Goal: Task Accomplishment & Management: Use online tool/utility

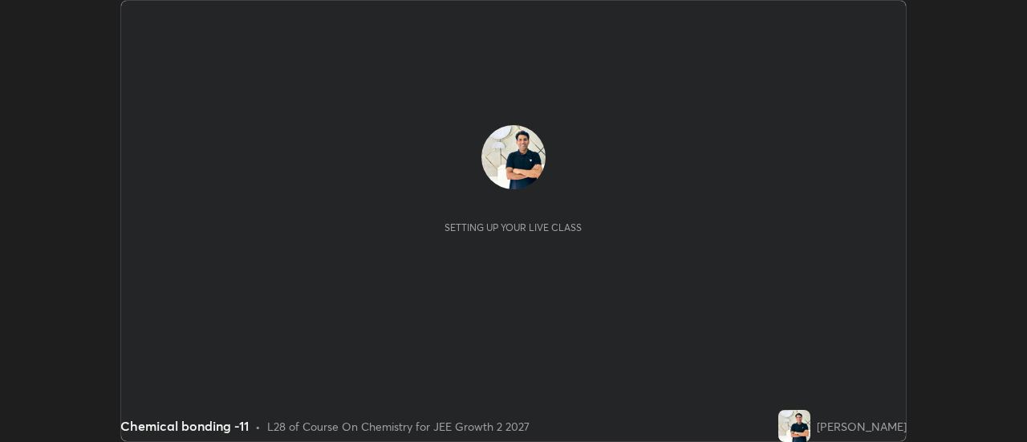
scroll to position [442, 1026]
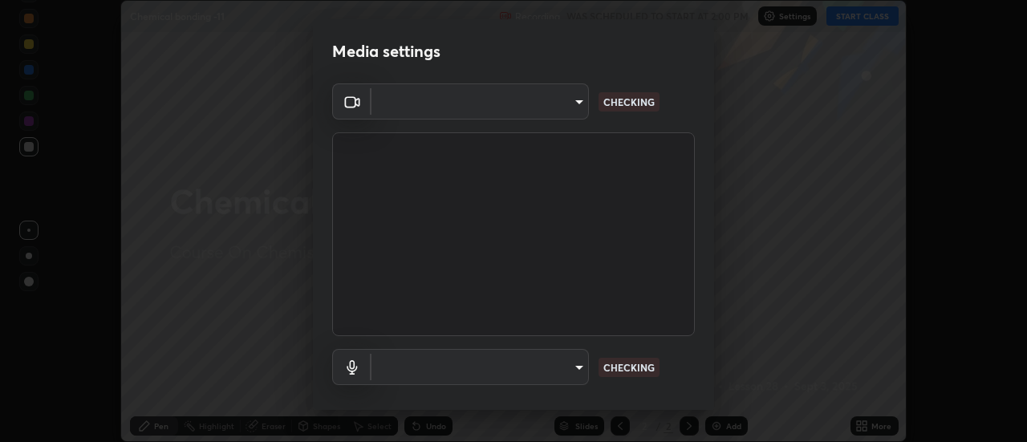
type input "1016c9670ba09e0da1ff6862f255b2c5b4dd1f04ff0e8715a66947f7e461f3c4"
type input "communications"
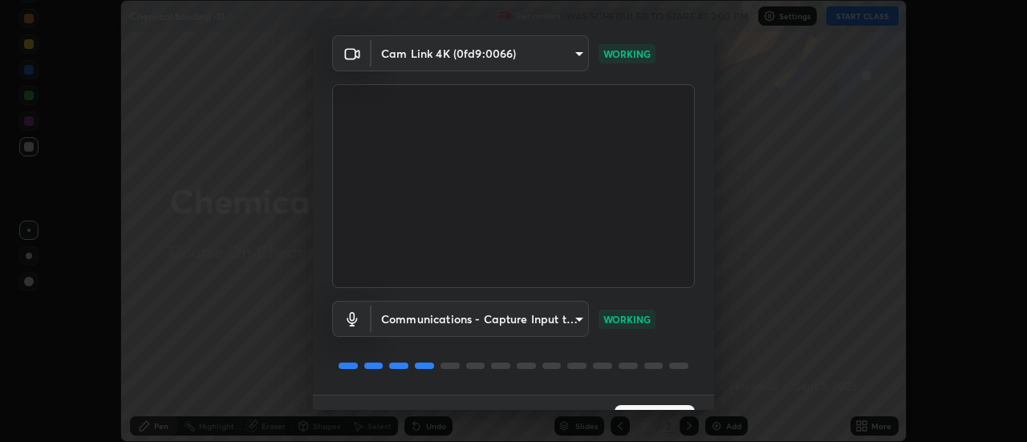
scroll to position [84, 0]
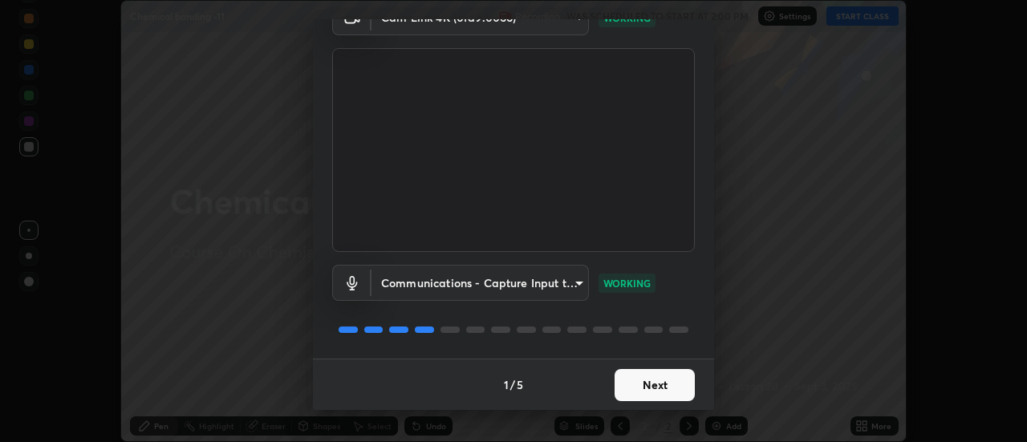
click at [672, 381] on button "Next" at bounding box center [655, 385] width 80 height 32
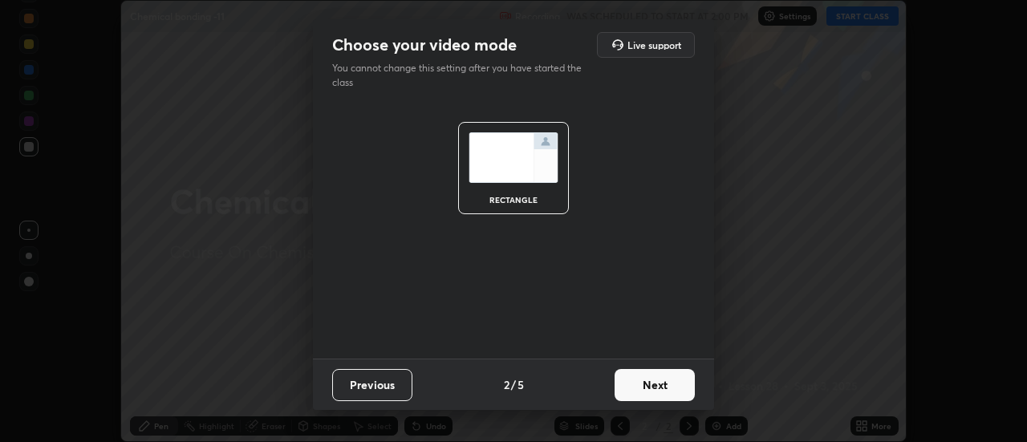
scroll to position [0, 0]
click at [680, 385] on button "Next" at bounding box center [655, 385] width 80 height 32
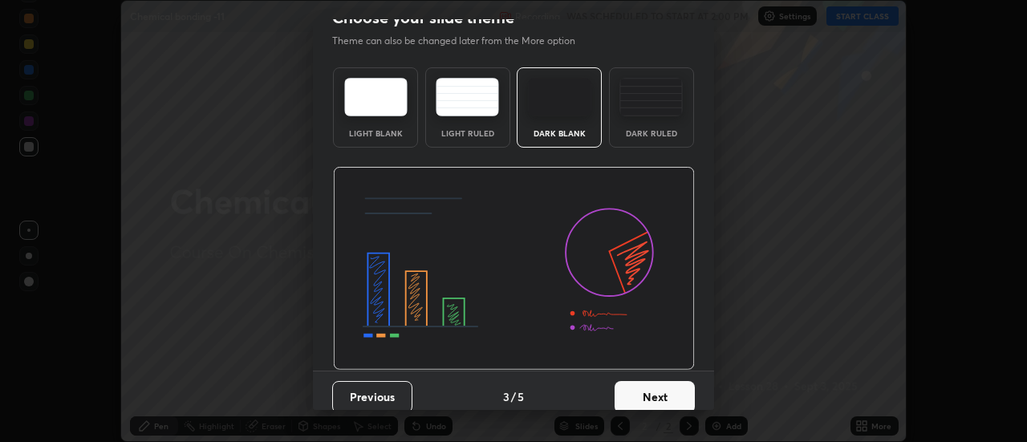
scroll to position [39, 0]
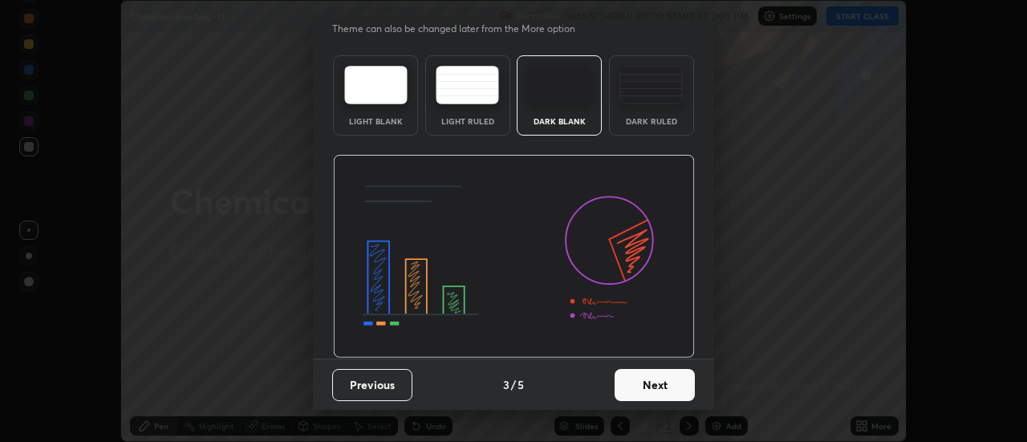
click at [672, 382] on button "Next" at bounding box center [655, 385] width 80 height 32
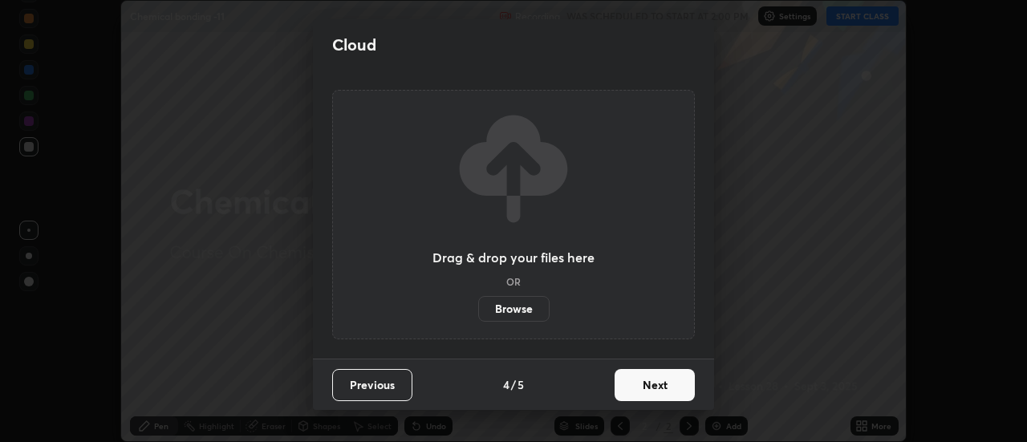
click at [531, 306] on label "Browse" at bounding box center [513, 309] width 71 height 26
click at [478, 306] on input "Browse" at bounding box center [478, 309] width 0 height 26
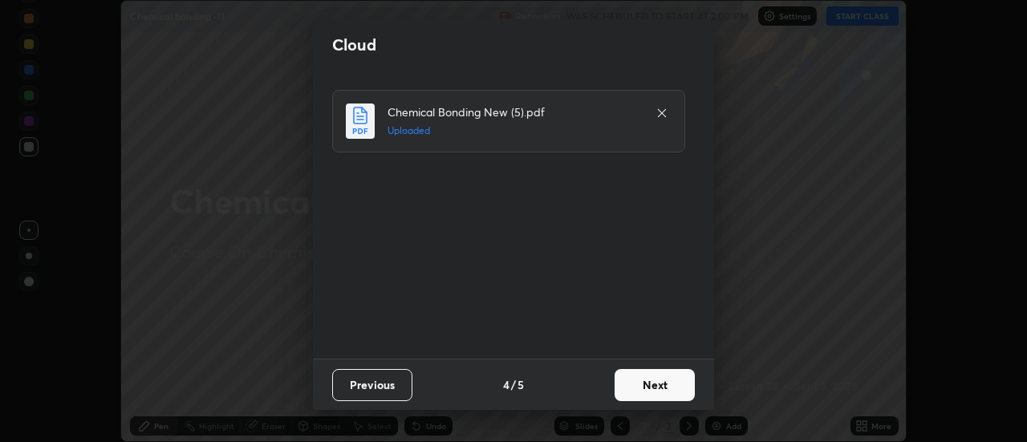
click at [663, 383] on button "Next" at bounding box center [655, 385] width 80 height 32
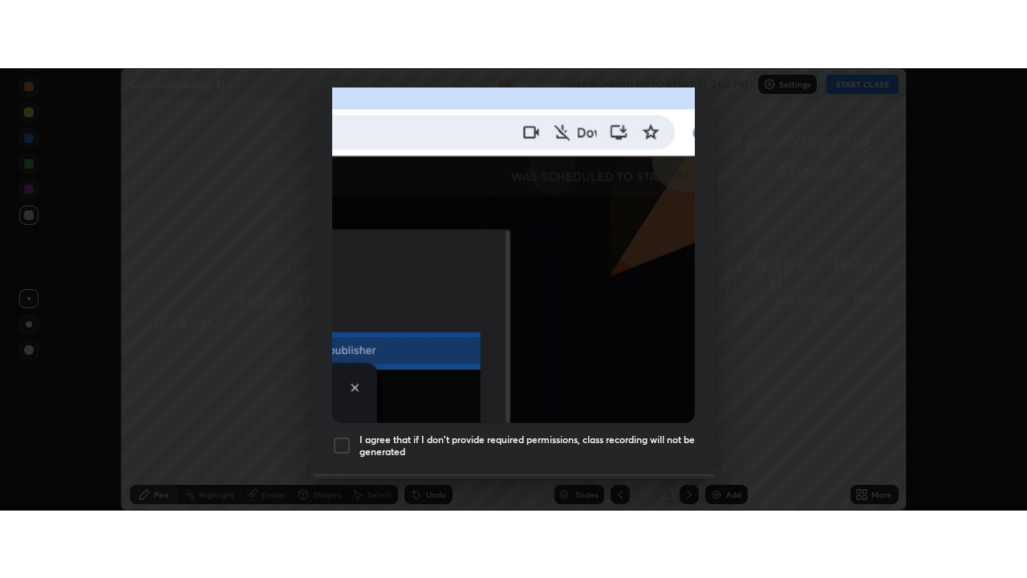
scroll to position [412, 0]
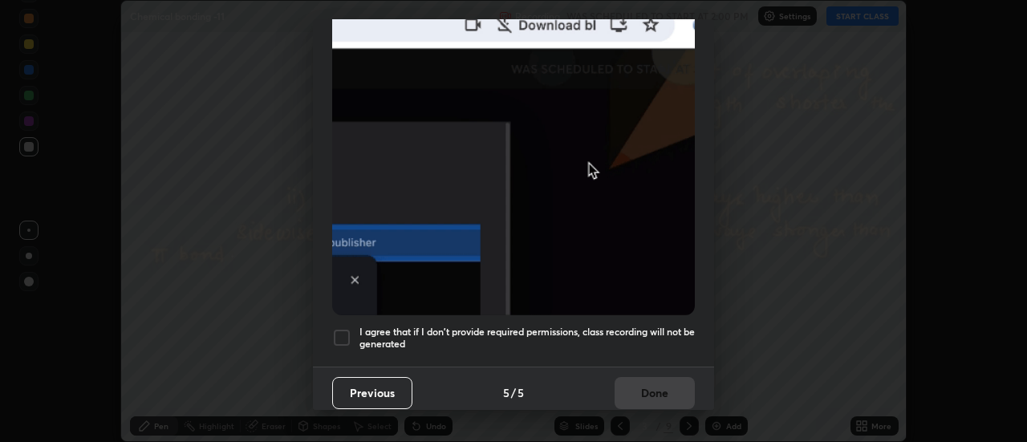
click at [667, 326] on h5 "I agree that if I don't provide required permissions, class recording will not …" at bounding box center [526, 338] width 335 height 25
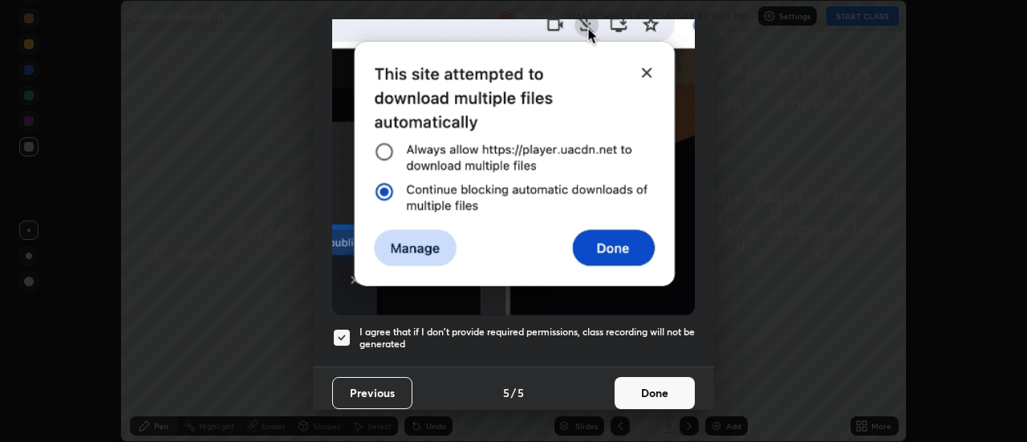
click at [665, 382] on button "Done" at bounding box center [655, 393] width 80 height 32
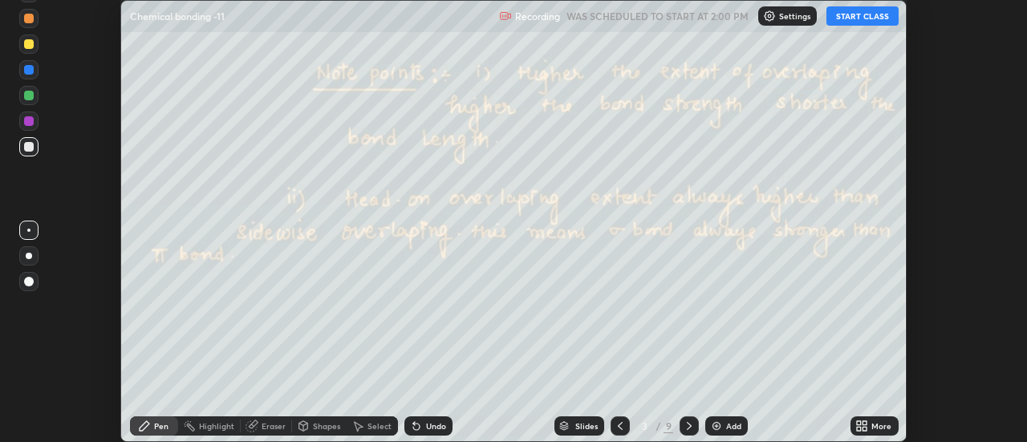
click at [863, 421] on icon at bounding box center [865, 423] width 4 height 4
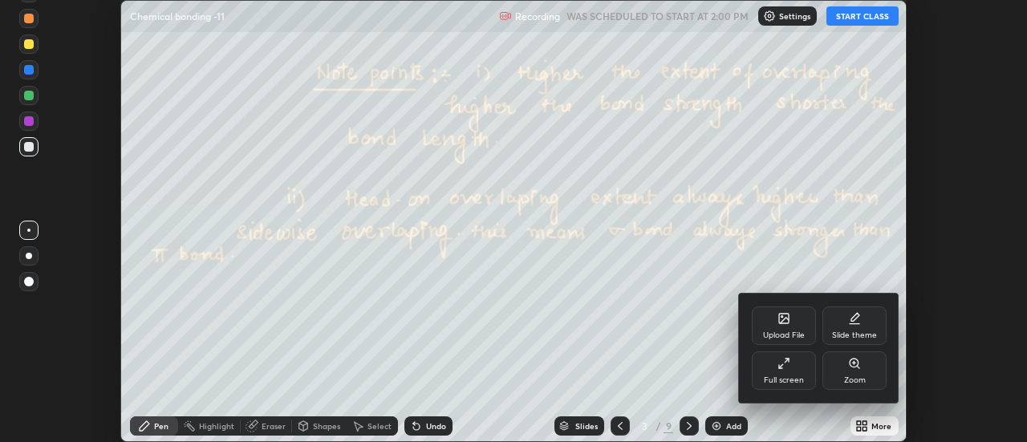
click at [790, 371] on div "Full screen" at bounding box center [784, 370] width 64 height 39
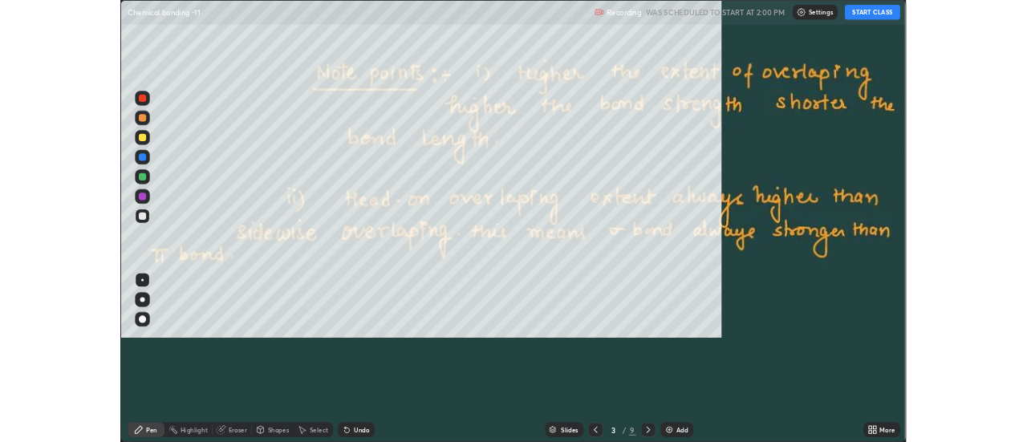
scroll to position [578, 1027]
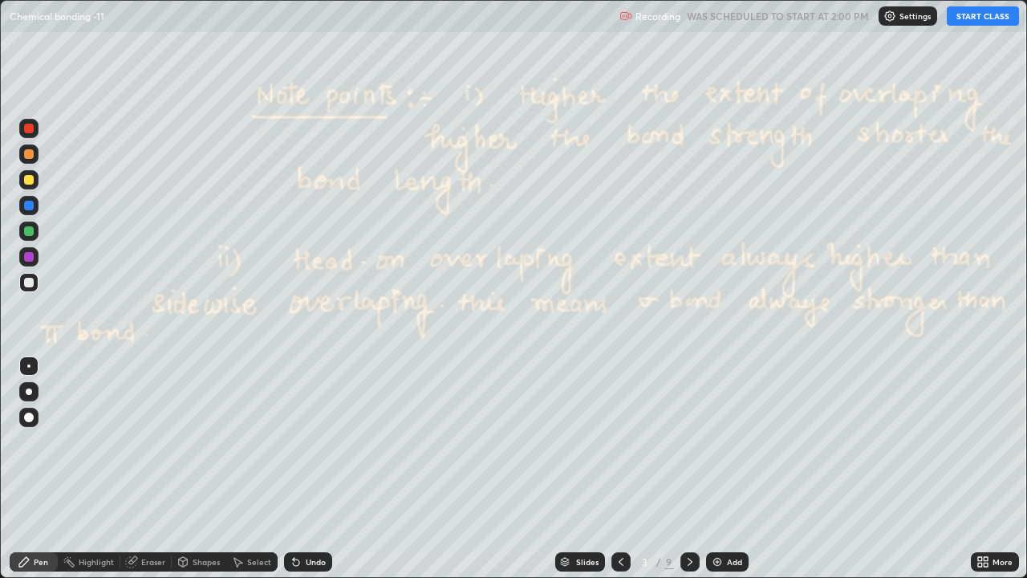
click at [972, 17] on button "START CLASS" at bounding box center [983, 15] width 72 height 19
click at [697, 441] on div at bounding box center [689, 561] width 19 height 19
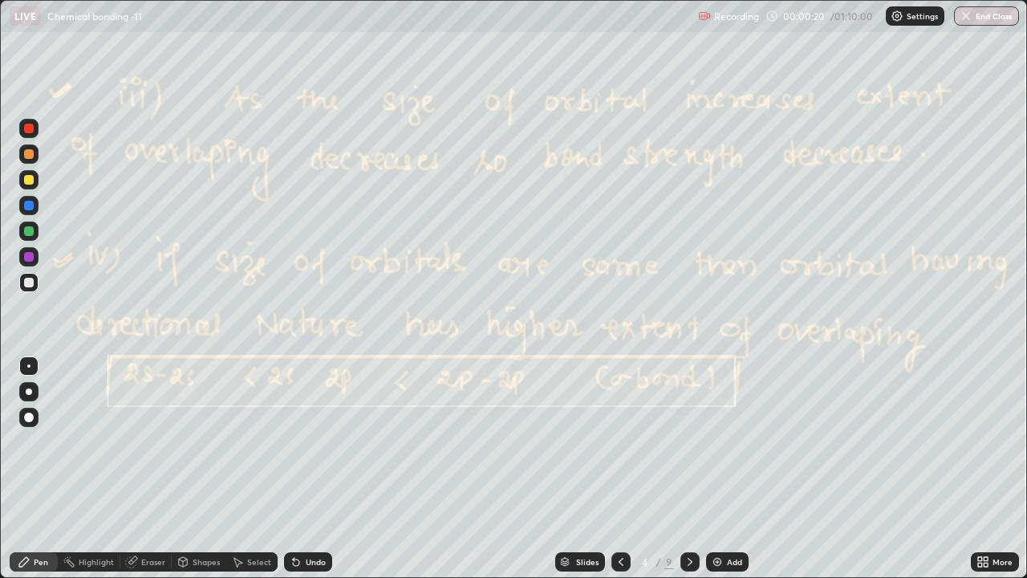
click at [688, 441] on icon at bounding box center [690, 561] width 13 height 13
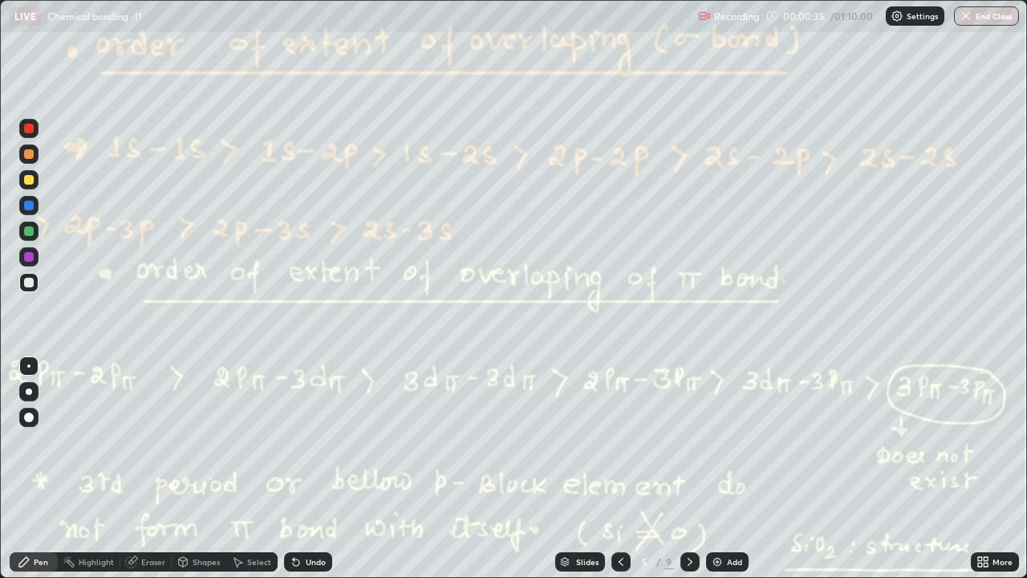
click at [689, 441] on icon at bounding box center [690, 561] width 13 height 13
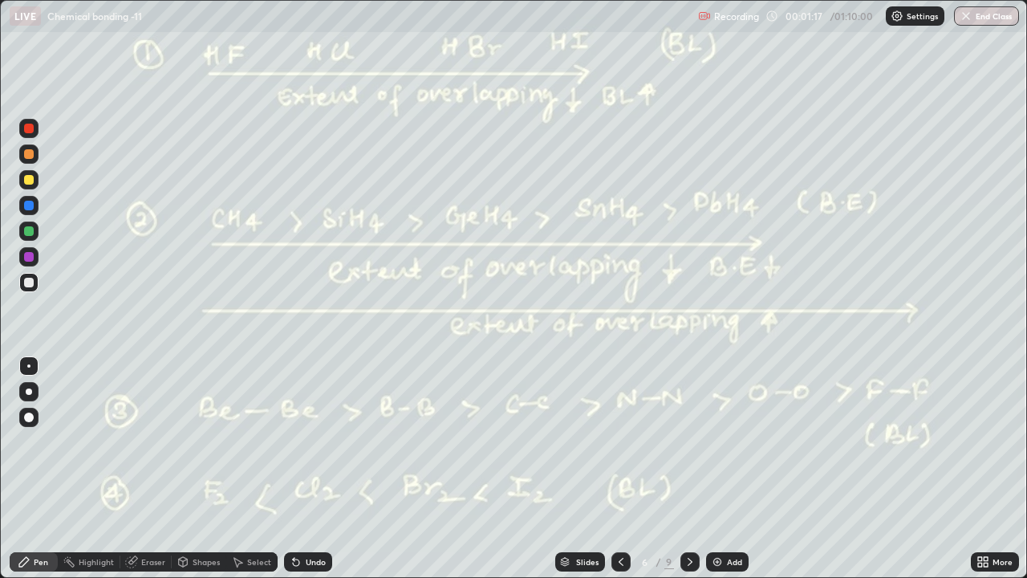
click at [294, 441] on icon at bounding box center [296, 562] width 6 height 6
click at [293, 441] on icon at bounding box center [294, 559] width 2 height 2
click at [294, 441] on icon at bounding box center [296, 562] width 6 height 6
click at [293, 441] on icon at bounding box center [296, 562] width 6 height 6
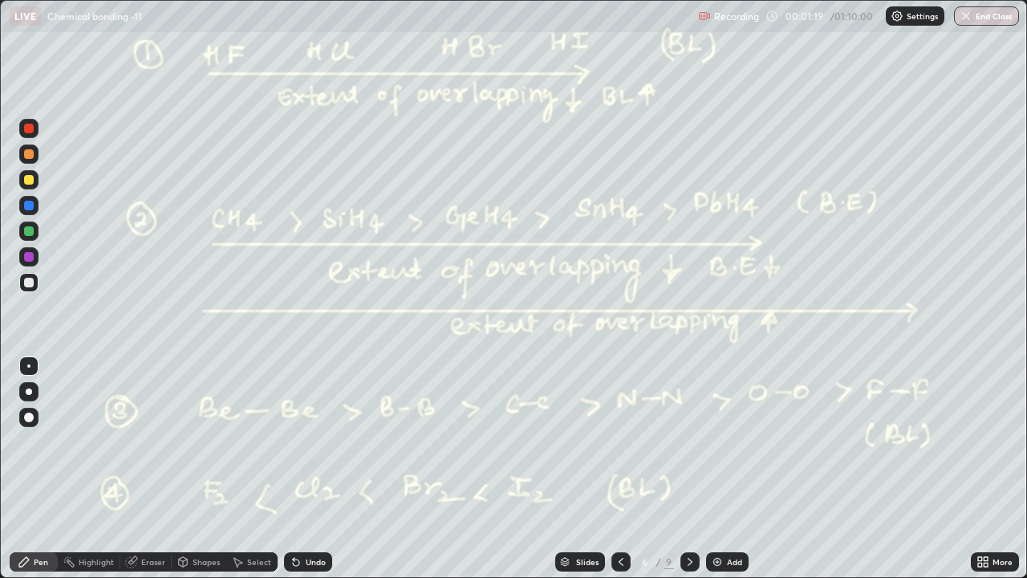
click at [293, 441] on icon at bounding box center [296, 562] width 6 height 6
click at [286, 441] on div "Undo" at bounding box center [308, 561] width 48 height 19
click at [287, 441] on div "Undo" at bounding box center [308, 561] width 48 height 19
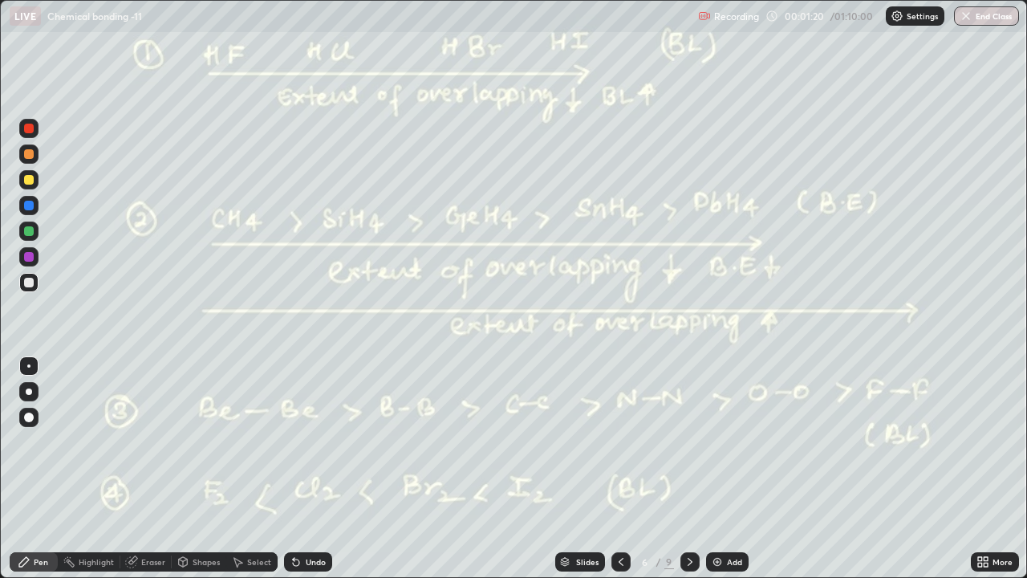
click at [290, 441] on icon at bounding box center [296, 561] width 13 height 13
click at [288, 441] on div "Undo" at bounding box center [308, 561] width 48 height 19
click at [286, 441] on div "Undo" at bounding box center [308, 561] width 48 height 19
click at [688, 441] on icon at bounding box center [690, 561] width 13 height 13
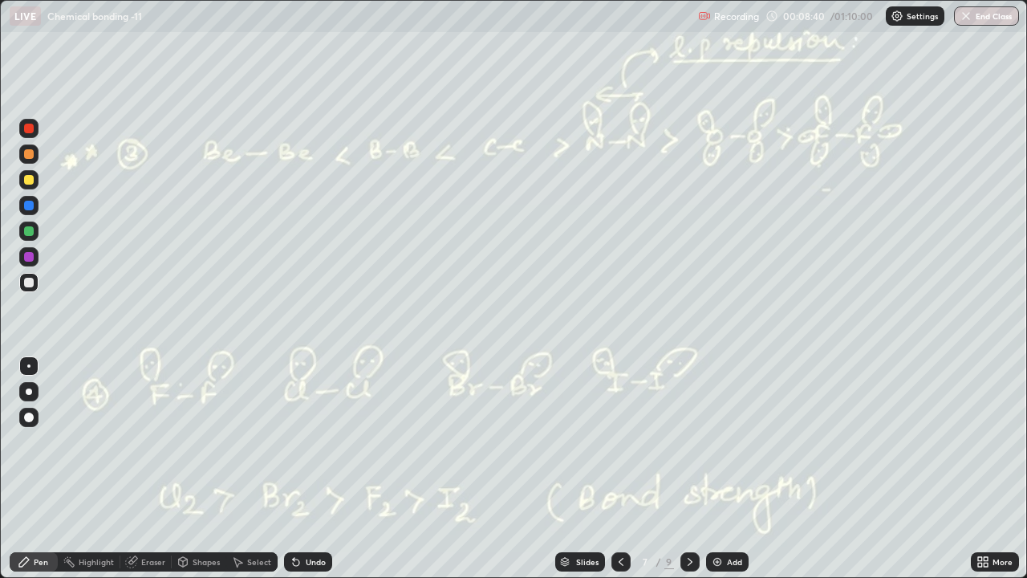
click at [688, 441] on icon at bounding box center [690, 561] width 13 height 13
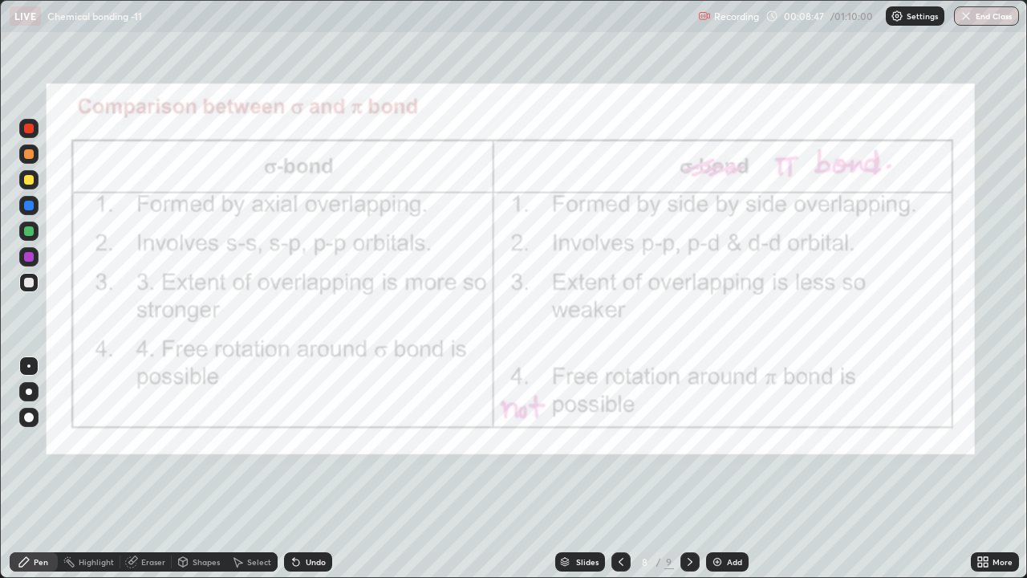
click at [696, 441] on div at bounding box center [689, 561] width 19 height 19
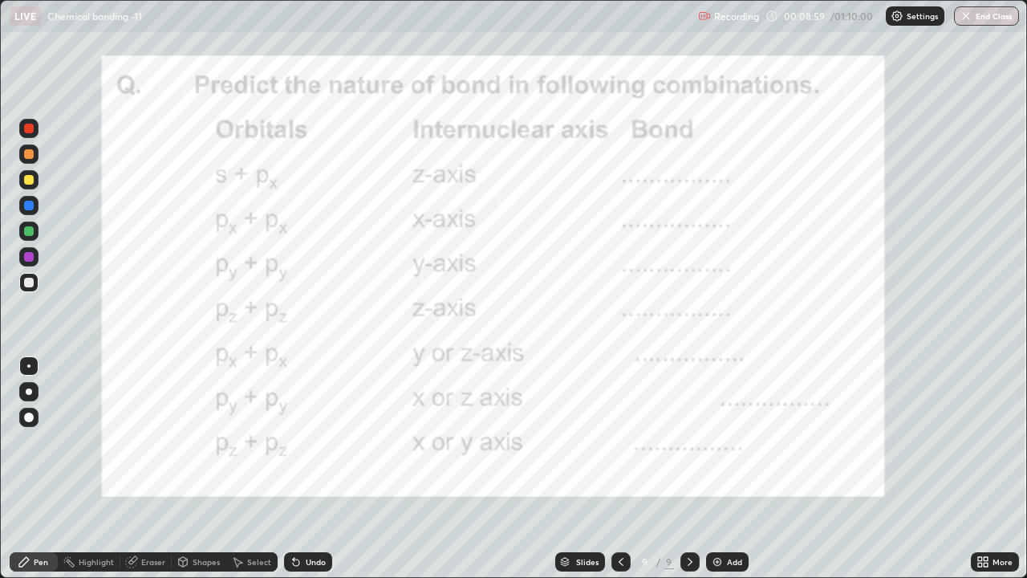
click at [803, 441] on div "Slides 9 / 9 Add" at bounding box center [651, 562] width 639 height 32
click at [814, 441] on div "Slides 9 / 9 Add" at bounding box center [651, 562] width 639 height 32
click at [30, 132] on div at bounding box center [29, 129] width 10 height 10
click at [715, 441] on img at bounding box center [717, 561] width 13 height 13
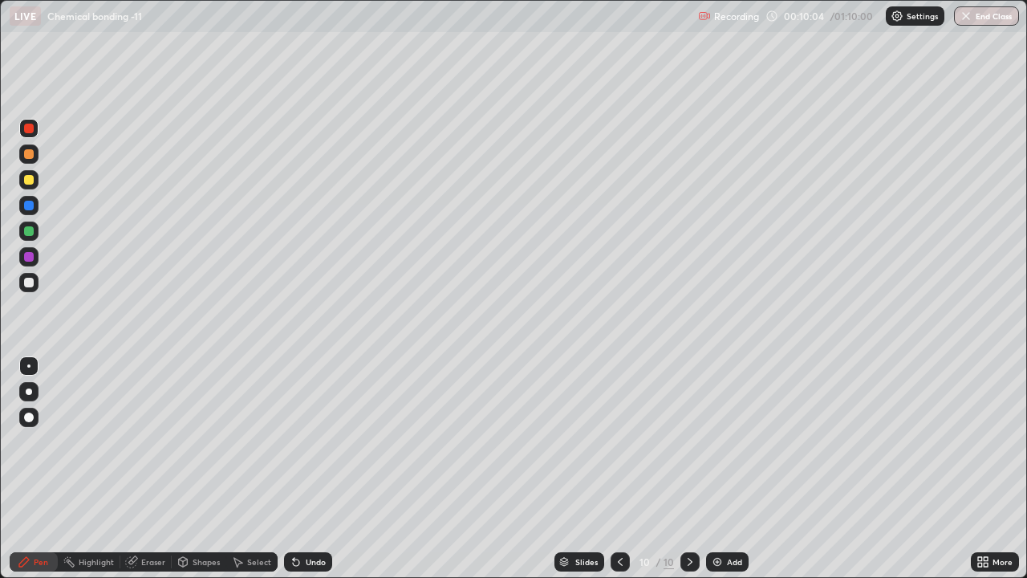
click at [28, 157] on div at bounding box center [29, 154] width 10 height 10
click at [294, 441] on icon at bounding box center [296, 562] width 6 height 6
click at [135, 441] on icon at bounding box center [131, 562] width 10 height 10
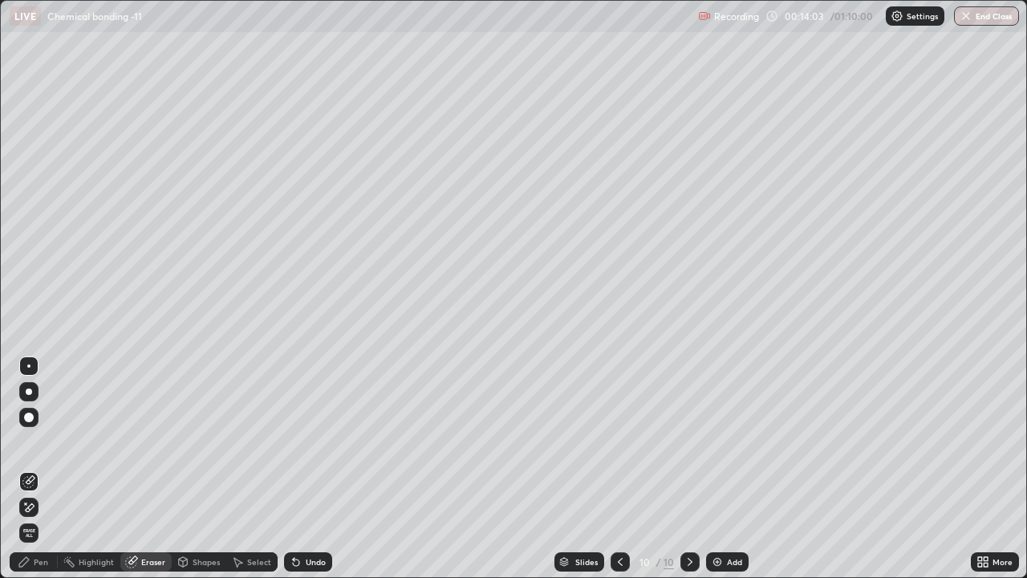
click at [26, 441] on icon at bounding box center [26, 503] width 2 height 2
click at [26, 441] on icon at bounding box center [24, 562] width 10 height 10
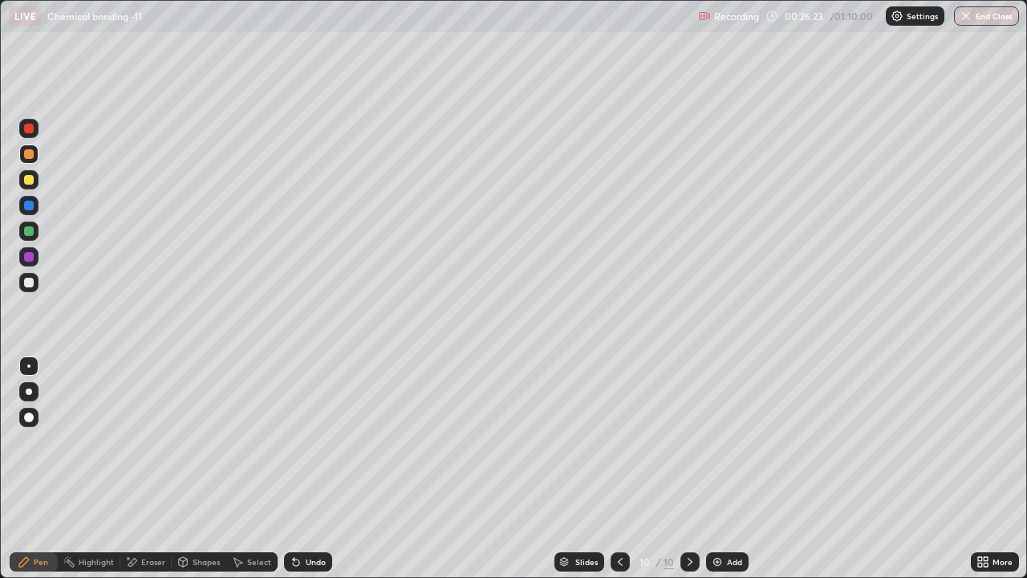
click at [294, 441] on icon at bounding box center [296, 562] width 6 height 6
click at [293, 441] on icon at bounding box center [296, 562] width 6 height 6
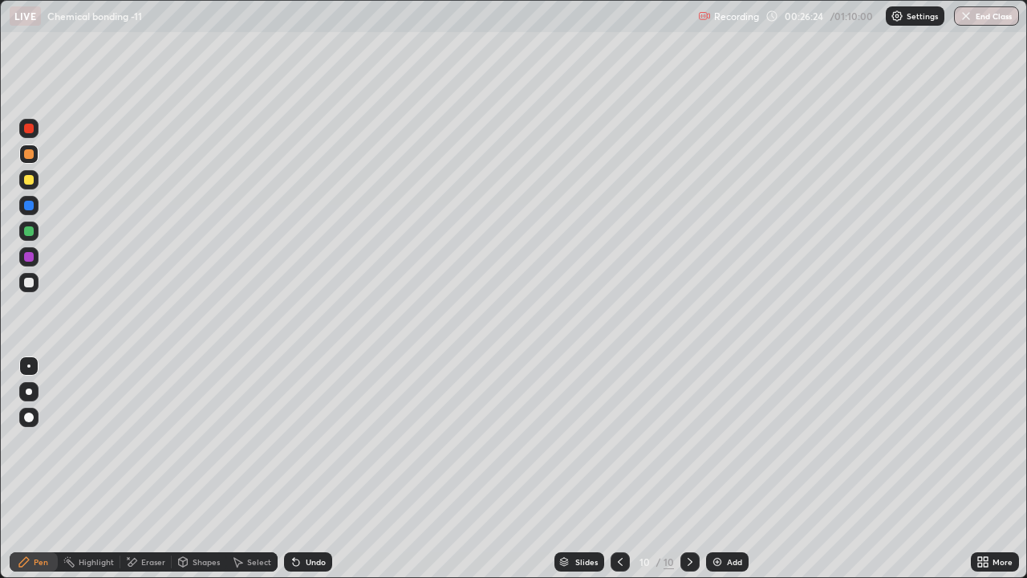
click at [284, 441] on div "Undo" at bounding box center [308, 561] width 48 height 19
click at [293, 441] on icon at bounding box center [296, 562] width 6 height 6
click at [294, 441] on icon at bounding box center [296, 562] width 6 height 6
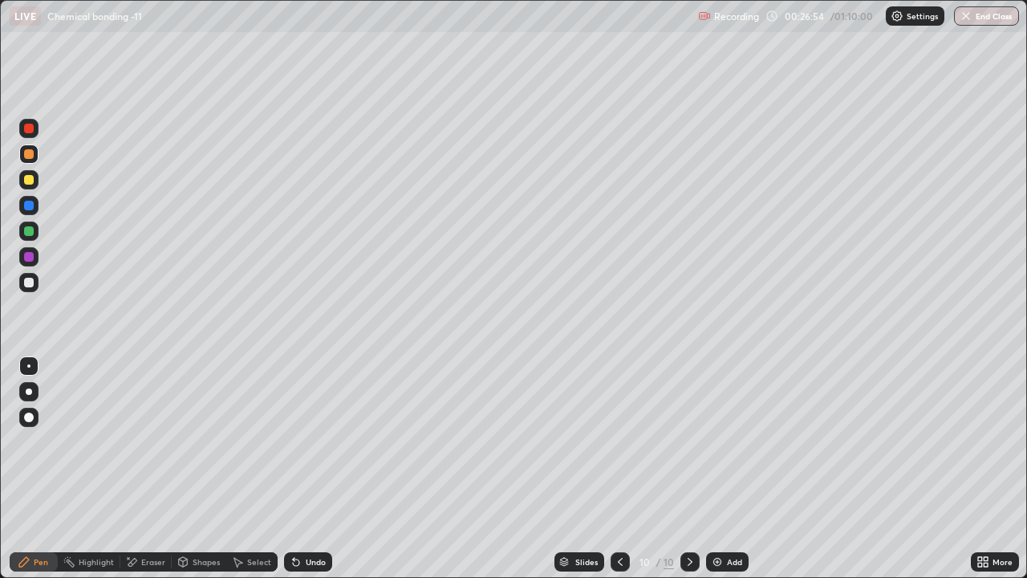
click at [306, 441] on div "Undo" at bounding box center [316, 562] width 20 height 8
click at [302, 441] on div "Undo" at bounding box center [308, 561] width 48 height 19
click at [297, 441] on icon at bounding box center [296, 562] width 6 height 6
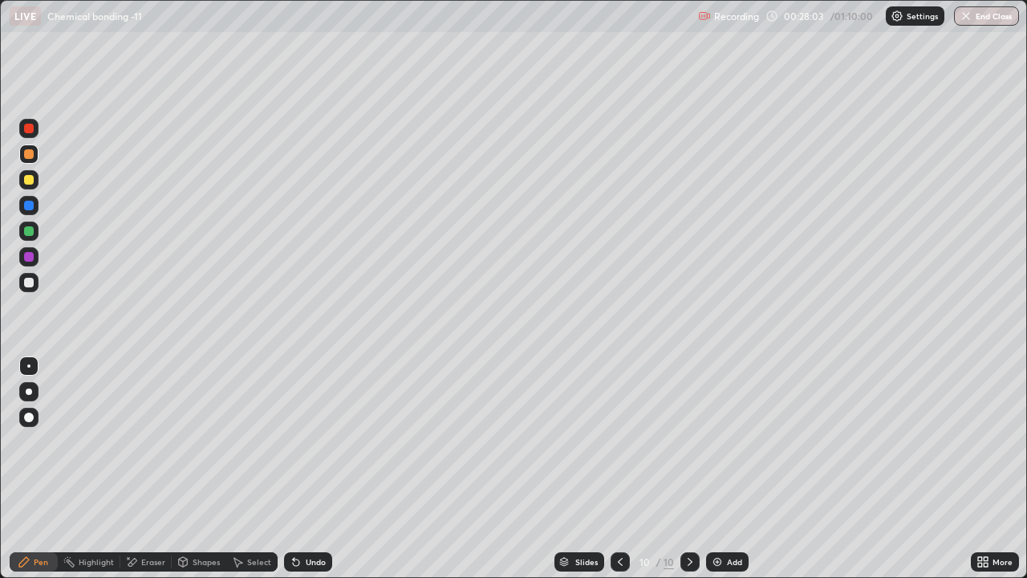
click at [293, 441] on icon at bounding box center [294, 559] width 2 height 2
click at [296, 441] on icon at bounding box center [296, 561] width 13 height 13
click at [28, 180] on div at bounding box center [29, 180] width 10 height 10
click at [294, 441] on icon at bounding box center [296, 562] width 6 height 6
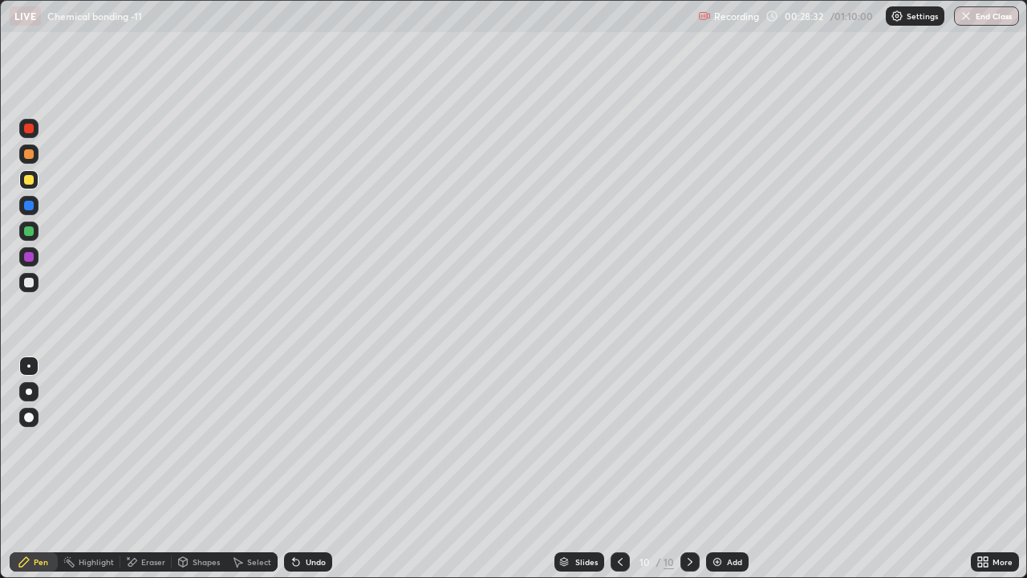
click at [292, 441] on div "Undo" at bounding box center [308, 561] width 48 height 19
click at [290, 441] on div "Undo" at bounding box center [308, 561] width 48 height 19
click at [26, 155] on div at bounding box center [29, 154] width 10 height 10
click at [296, 441] on icon at bounding box center [296, 561] width 13 height 13
click at [29, 181] on div at bounding box center [29, 180] width 10 height 10
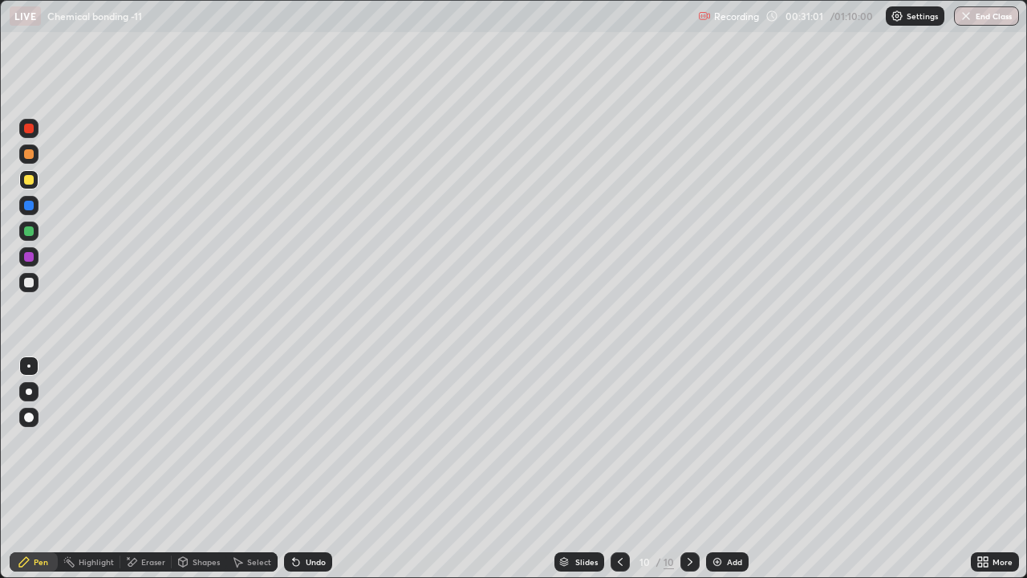
click at [293, 441] on icon at bounding box center [294, 559] width 2 height 2
click at [293, 441] on icon at bounding box center [296, 562] width 6 height 6
click at [293, 441] on icon at bounding box center [294, 559] width 2 height 2
click at [27, 158] on div at bounding box center [29, 154] width 10 height 10
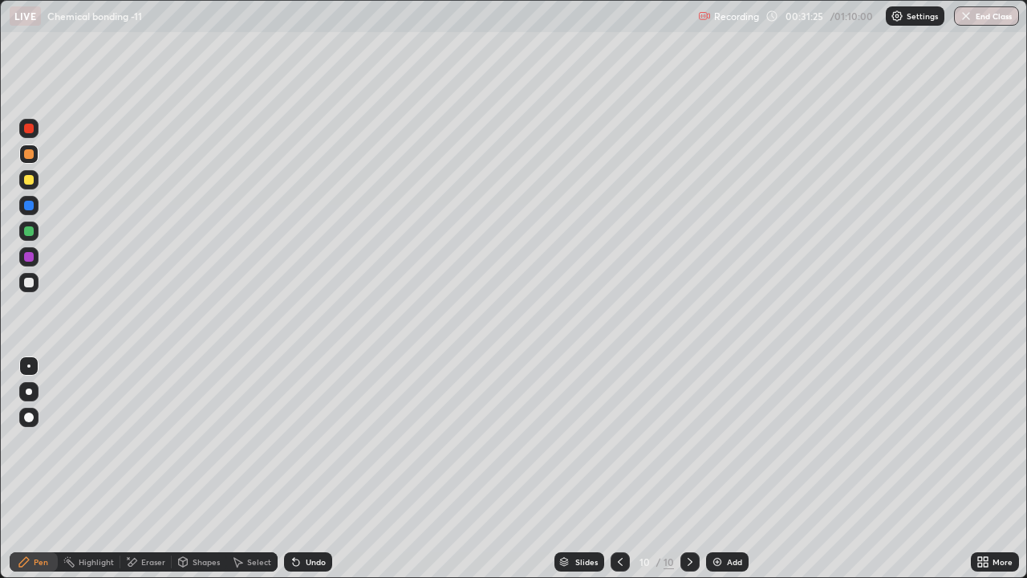
click at [294, 441] on icon at bounding box center [296, 562] width 6 height 6
click at [26, 183] on div at bounding box center [29, 180] width 10 height 10
click at [148, 441] on div "Eraser" at bounding box center [145, 561] width 51 height 19
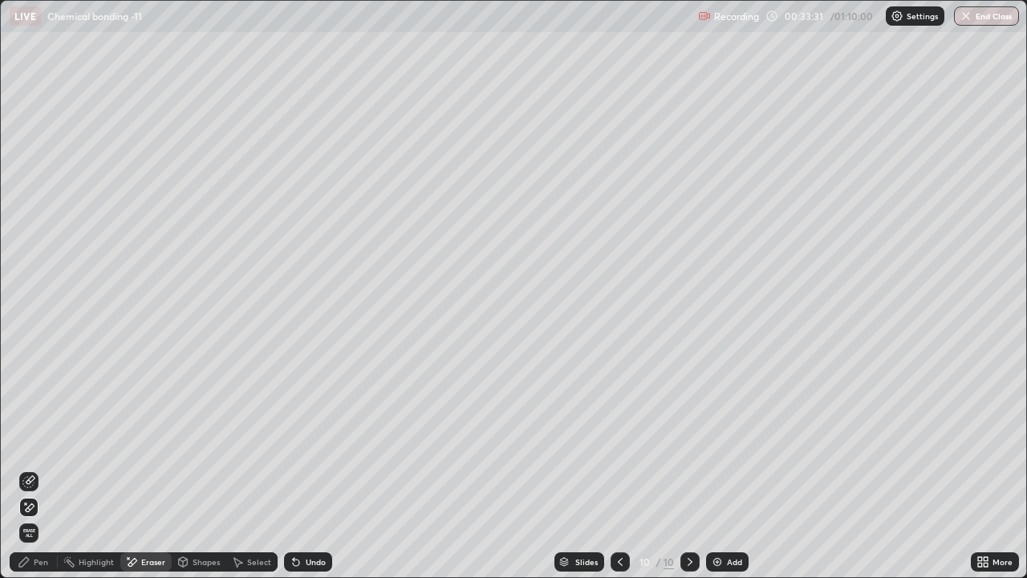
click at [716, 441] on img at bounding box center [717, 561] width 13 height 13
click at [34, 441] on div "Pen" at bounding box center [41, 562] width 14 height 8
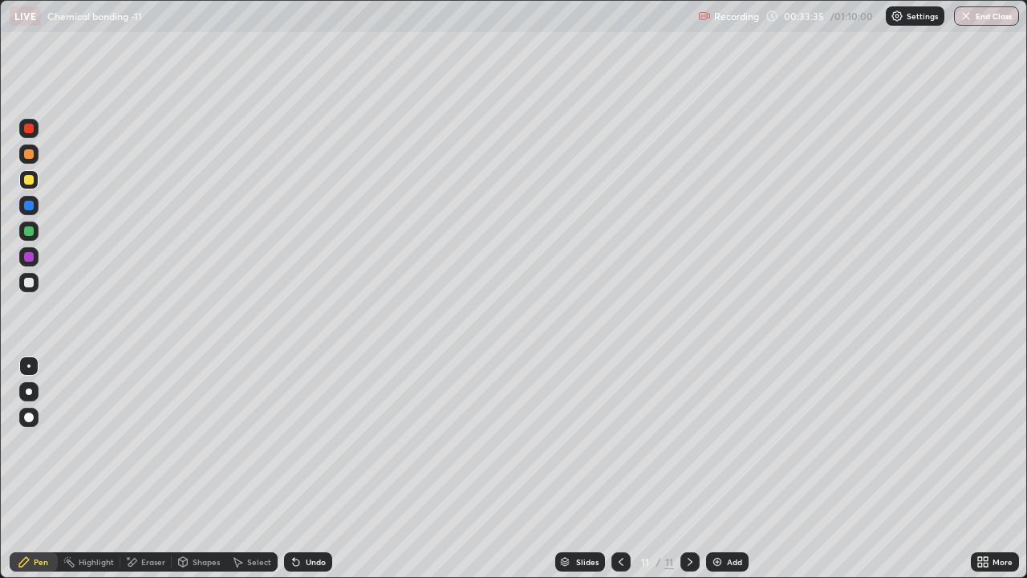
click at [26, 154] on div at bounding box center [29, 154] width 10 height 10
click at [298, 441] on icon at bounding box center [296, 561] width 13 height 13
click at [33, 180] on div at bounding box center [29, 180] width 10 height 10
click at [28, 284] on div at bounding box center [29, 283] width 10 height 10
click at [297, 441] on icon at bounding box center [296, 562] width 6 height 6
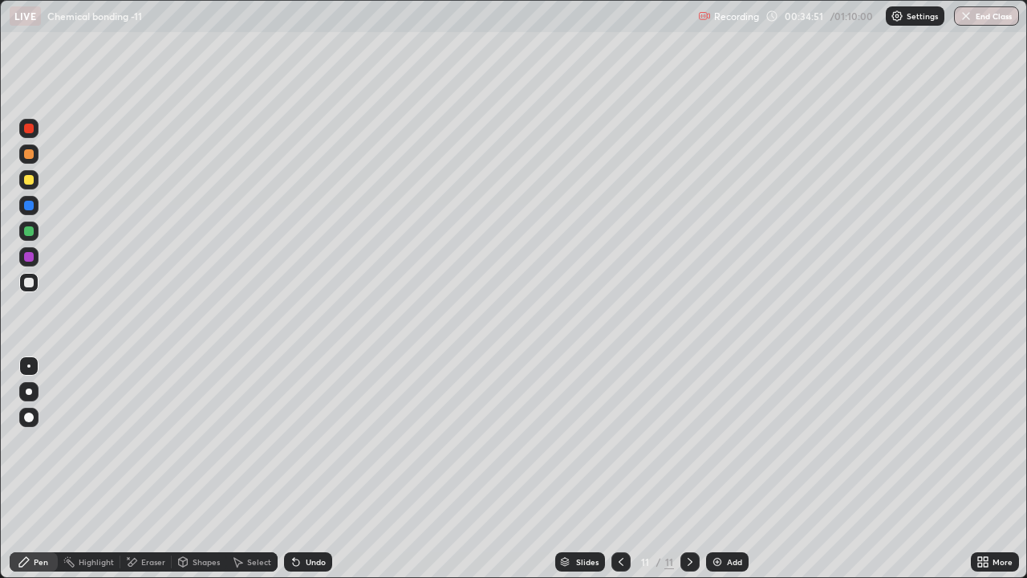
click at [293, 441] on icon at bounding box center [296, 562] width 6 height 6
click at [30, 152] on div at bounding box center [29, 154] width 10 height 10
click at [26, 181] on div at bounding box center [29, 180] width 10 height 10
click at [29, 155] on div at bounding box center [29, 154] width 10 height 10
click at [28, 181] on div at bounding box center [29, 180] width 10 height 10
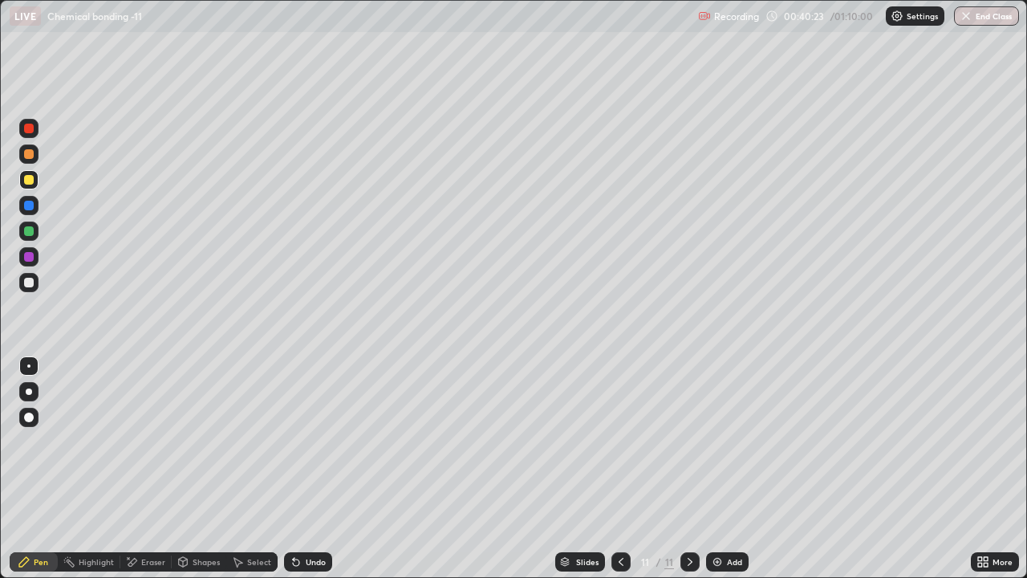
click at [30, 160] on div at bounding box center [28, 153] width 19 height 19
click at [29, 283] on div at bounding box center [29, 283] width 10 height 10
click at [619, 441] on icon at bounding box center [621, 561] width 13 height 13
click at [26, 181] on div at bounding box center [29, 180] width 10 height 10
click at [697, 441] on div at bounding box center [689, 561] width 19 height 19
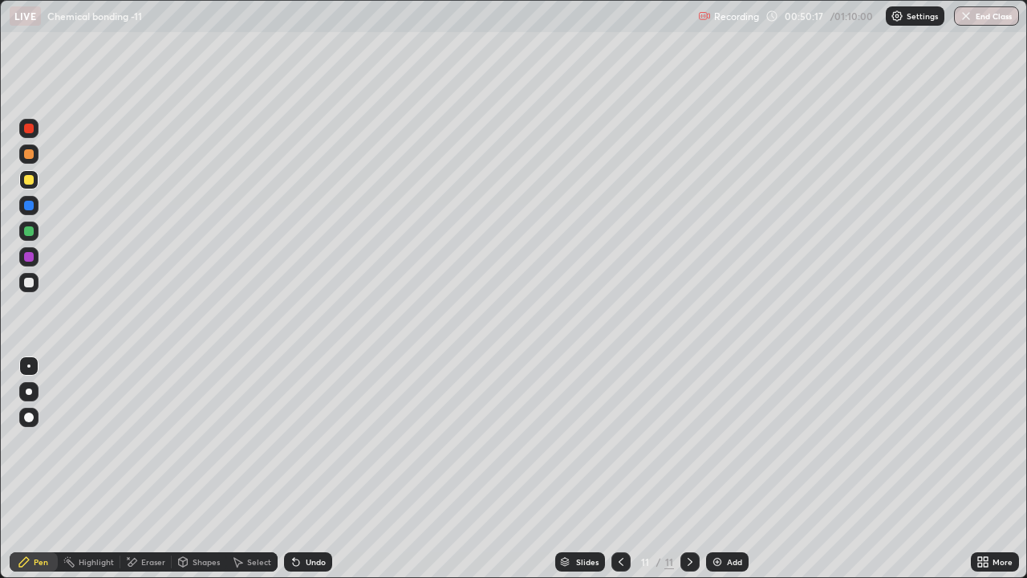
click at [310, 441] on div "Undo" at bounding box center [316, 562] width 20 height 8
click at [713, 441] on img at bounding box center [717, 561] width 13 height 13
click at [26, 280] on div at bounding box center [29, 283] width 10 height 10
click at [982, 441] on icon at bounding box center [982, 561] width 13 height 13
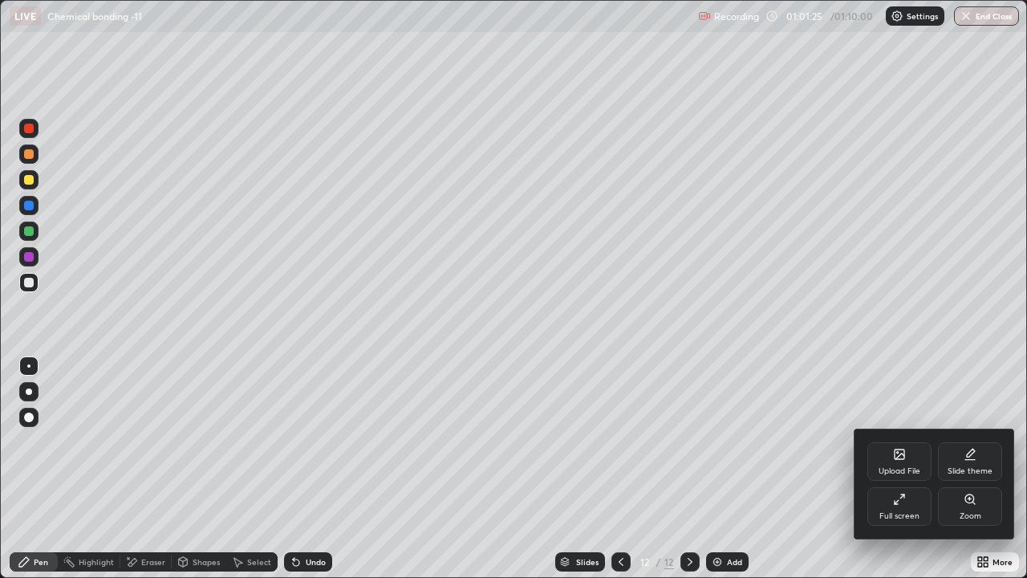
click at [899, 441] on div "Full screen" at bounding box center [899, 516] width 40 height 8
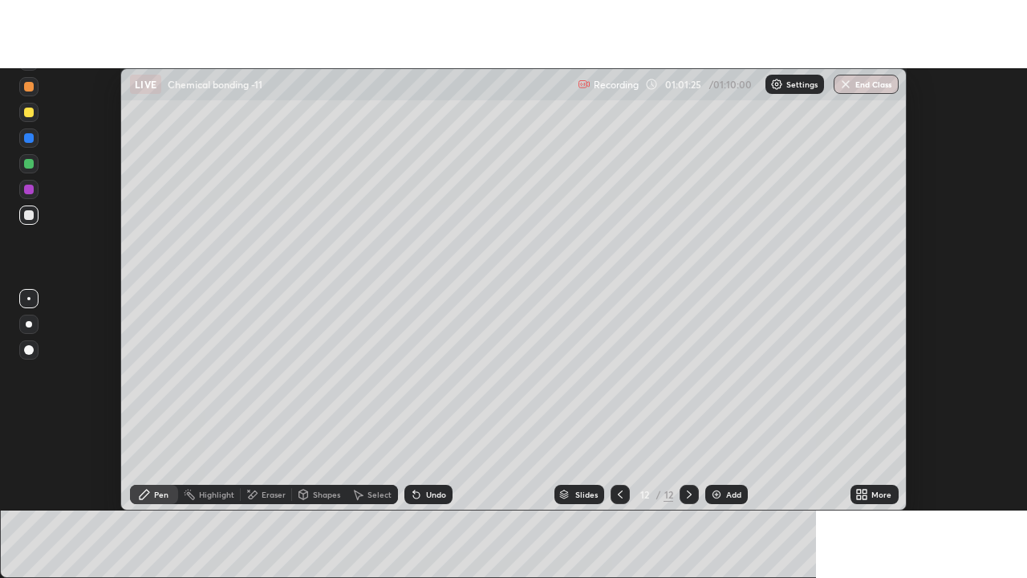
scroll to position [79787, 79202]
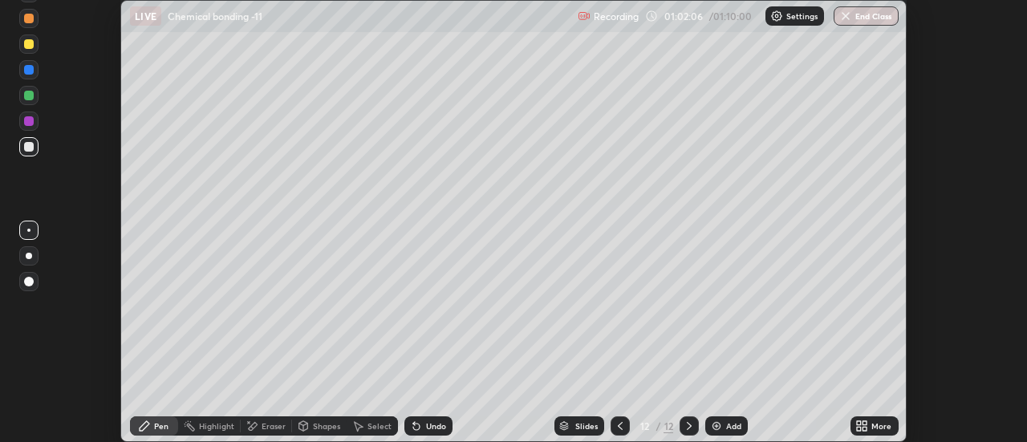
click at [859, 423] on icon at bounding box center [859, 423] width 4 height 4
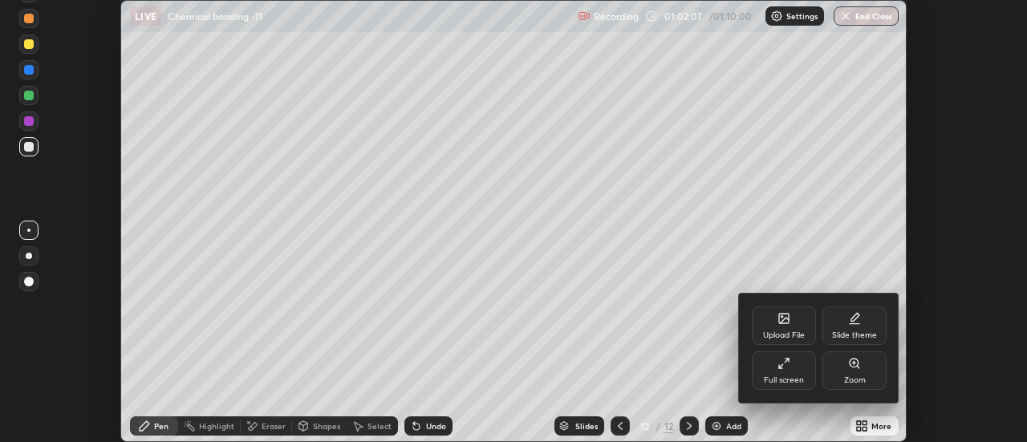
click at [793, 326] on div "Upload File" at bounding box center [784, 325] width 64 height 39
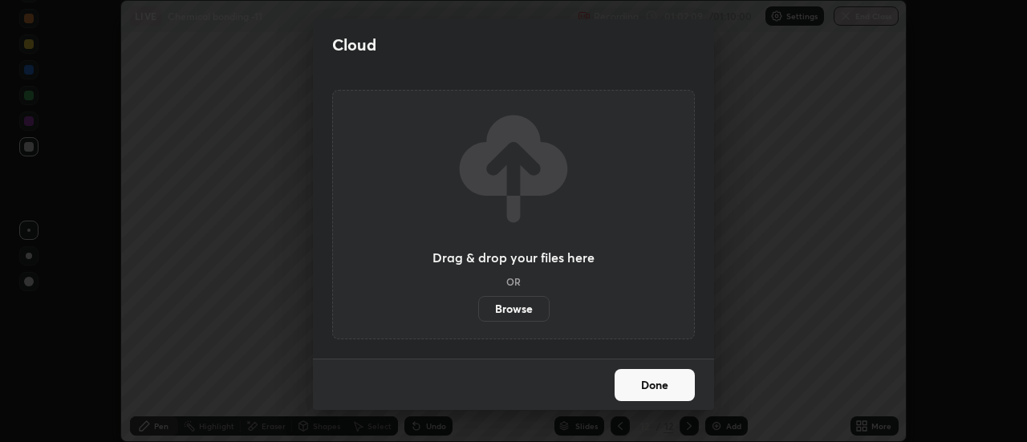
click at [531, 311] on label "Browse" at bounding box center [513, 309] width 71 height 26
click at [478, 311] on input "Browse" at bounding box center [478, 309] width 0 height 26
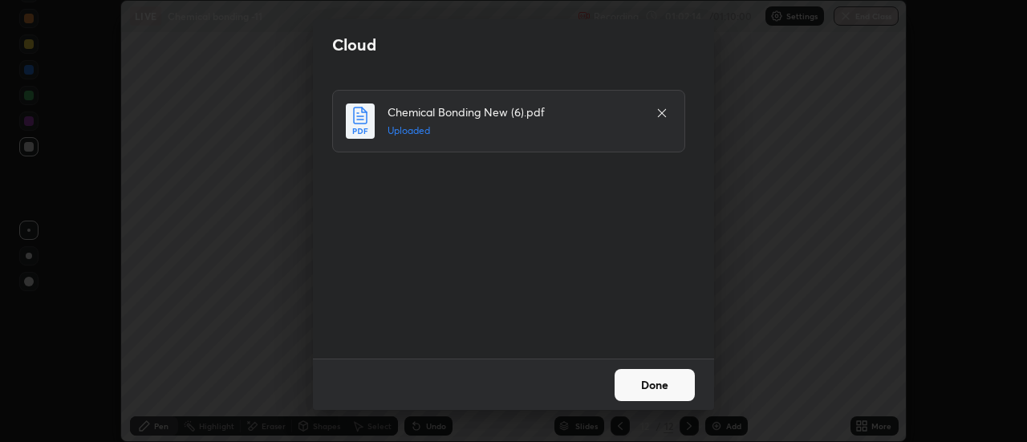
click at [659, 382] on button "Done" at bounding box center [655, 385] width 80 height 32
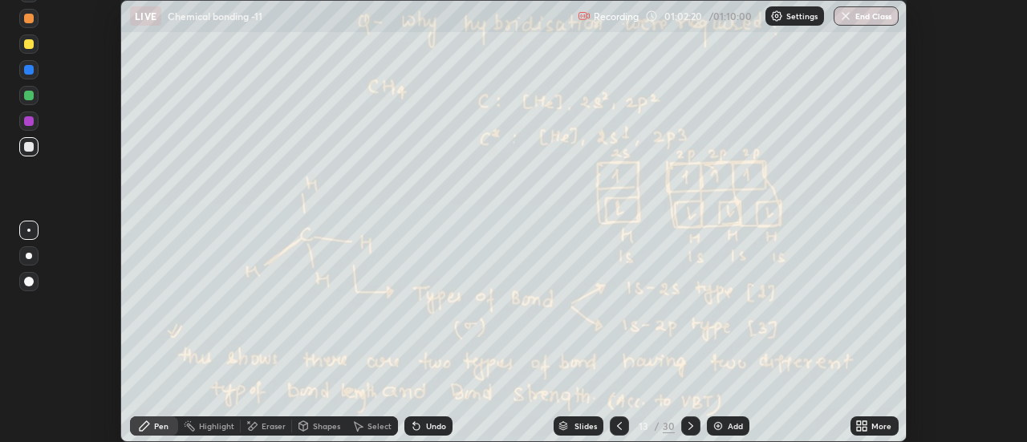
click at [618, 426] on icon at bounding box center [619, 426] width 13 height 13
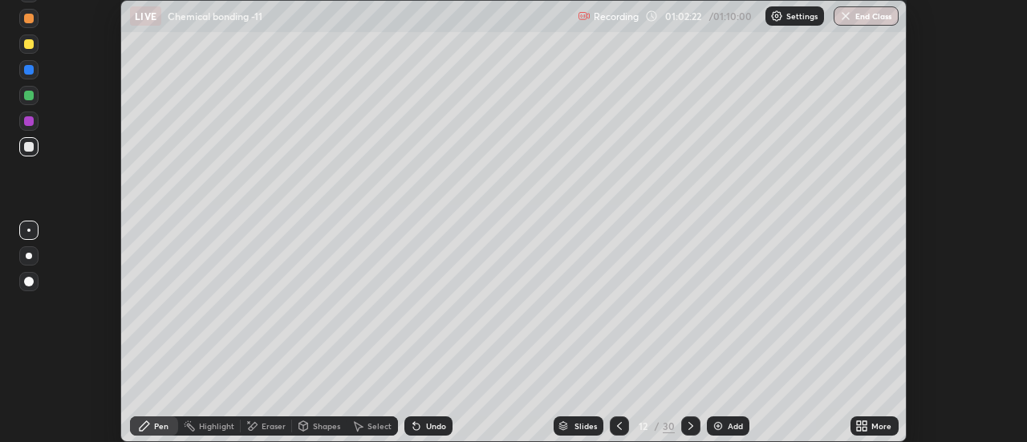
click at [859, 425] on icon at bounding box center [861, 426] width 13 height 13
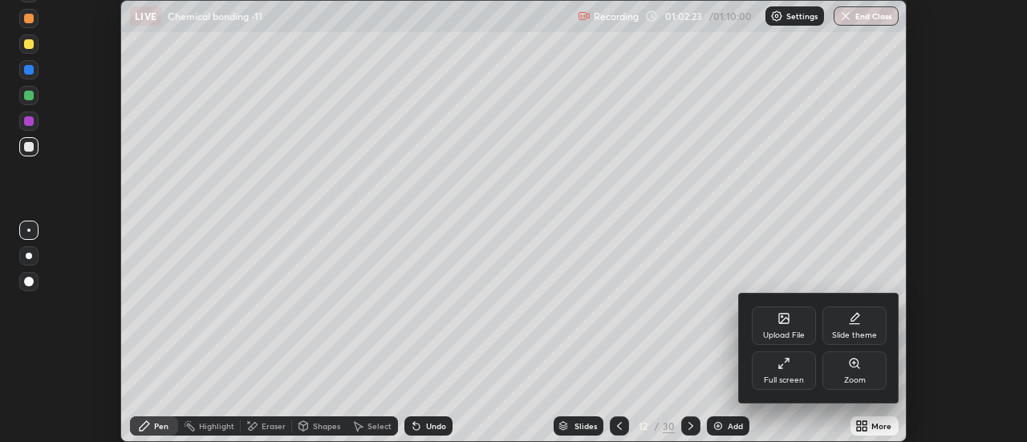
click at [795, 370] on div "Full screen" at bounding box center [784, 370] width 64 height 39
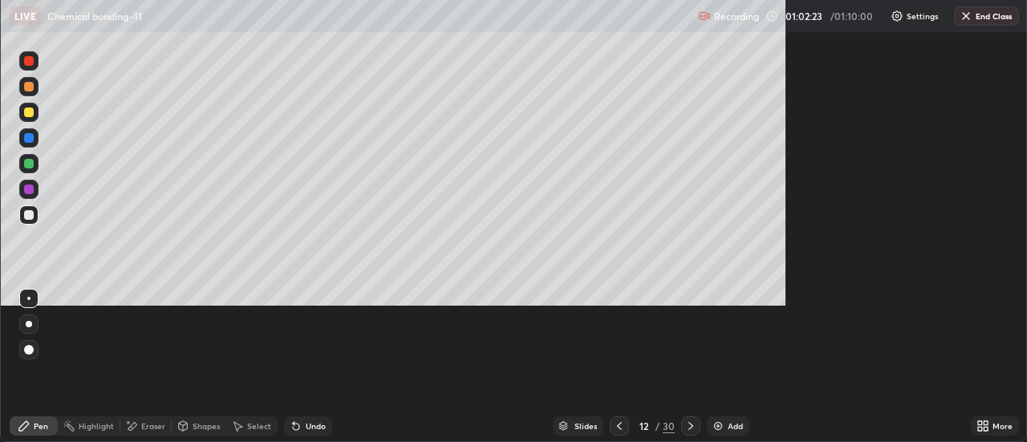
scroll to position [578, 1027]
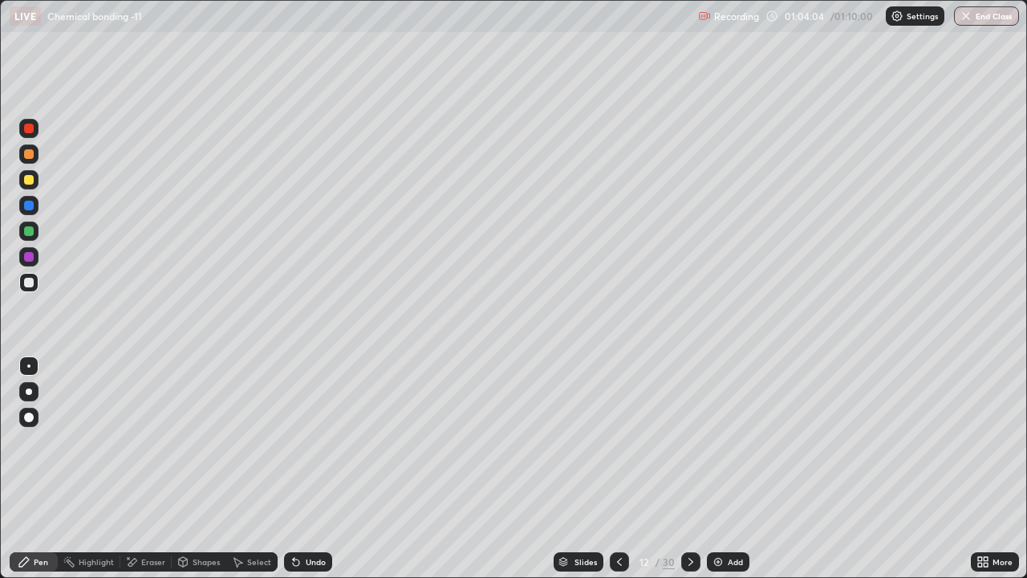
click at [689, 441] on icon at bounding box center [690, 561] width 13 height 13
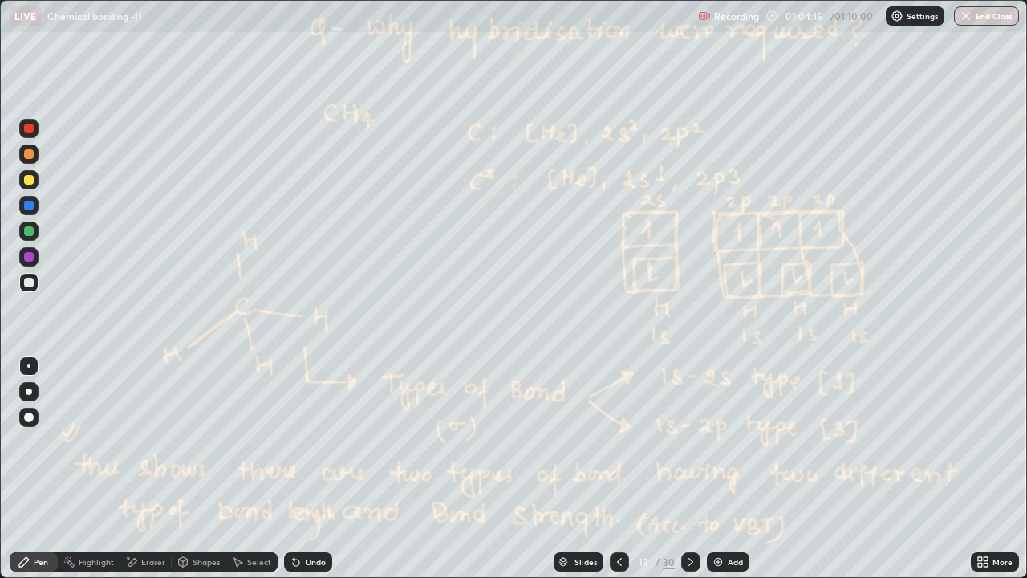
click at [697, 441] on div at bounding box center [690, 561] width 19 height 19
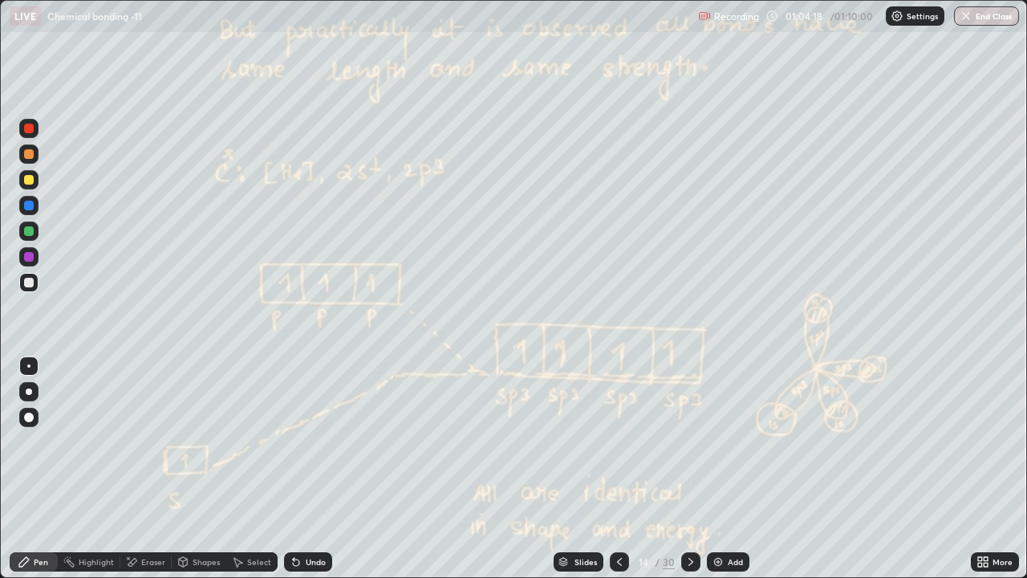
click at [696, 441] on div at bounding box center [690, 561] width 19 height 19
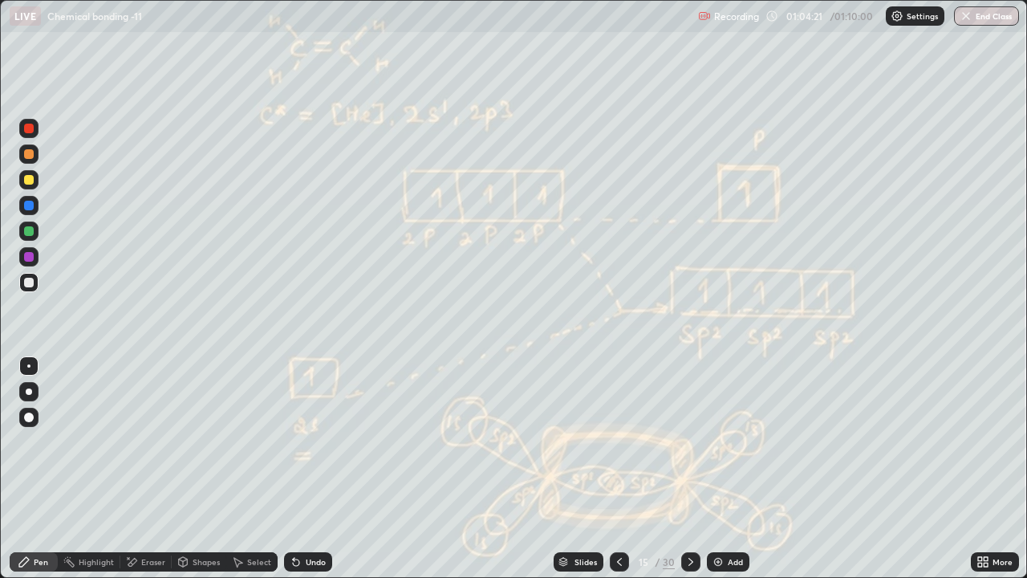
click at [689, 441] on icon at bounding box center [690, 561] width 13 height 13
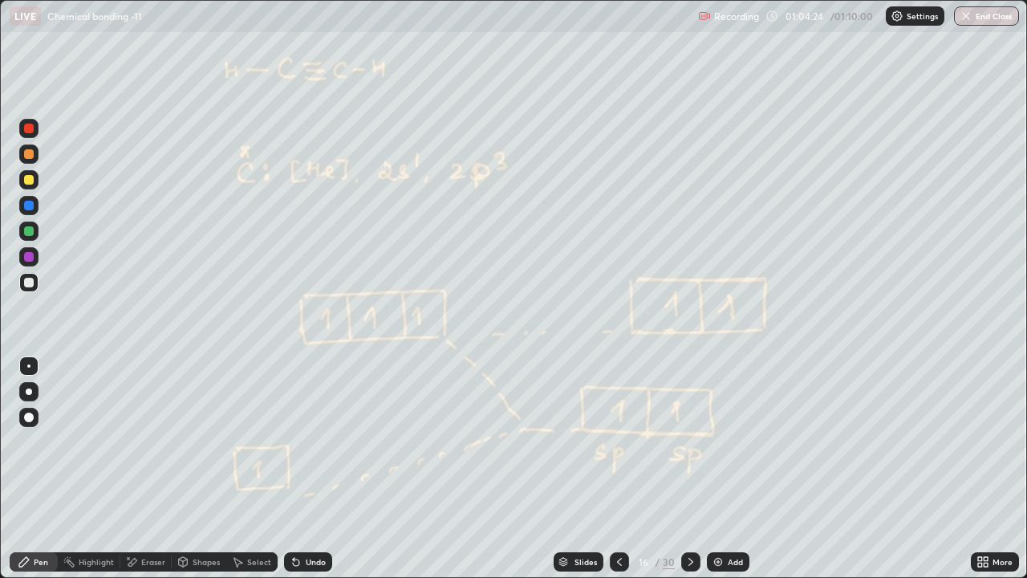
click at [698, 441] on div at bounding box center [690, 561] width 19 height 19
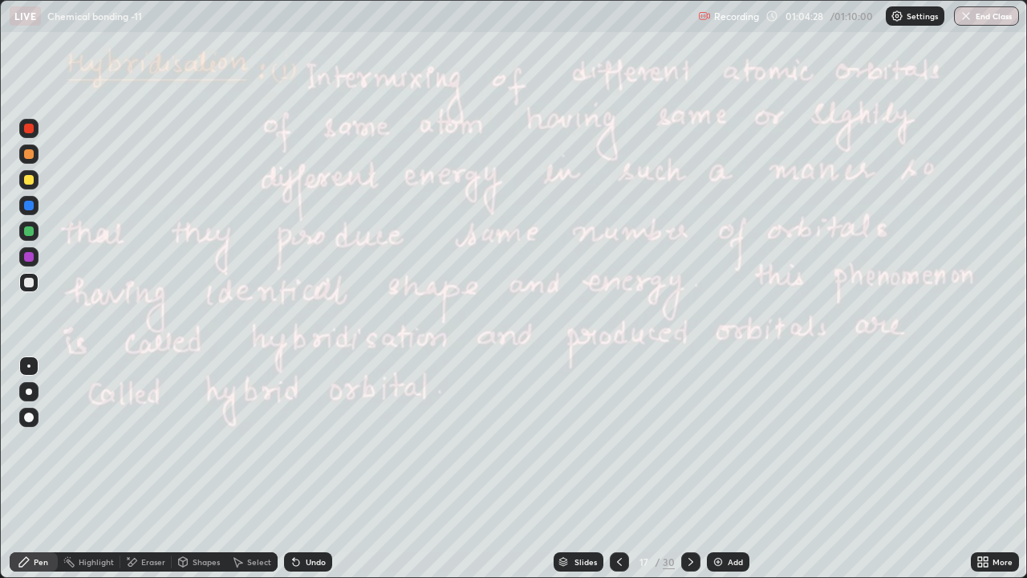
click at [689, 441] on icon at bounding box center [690, 561] width 13 height 13
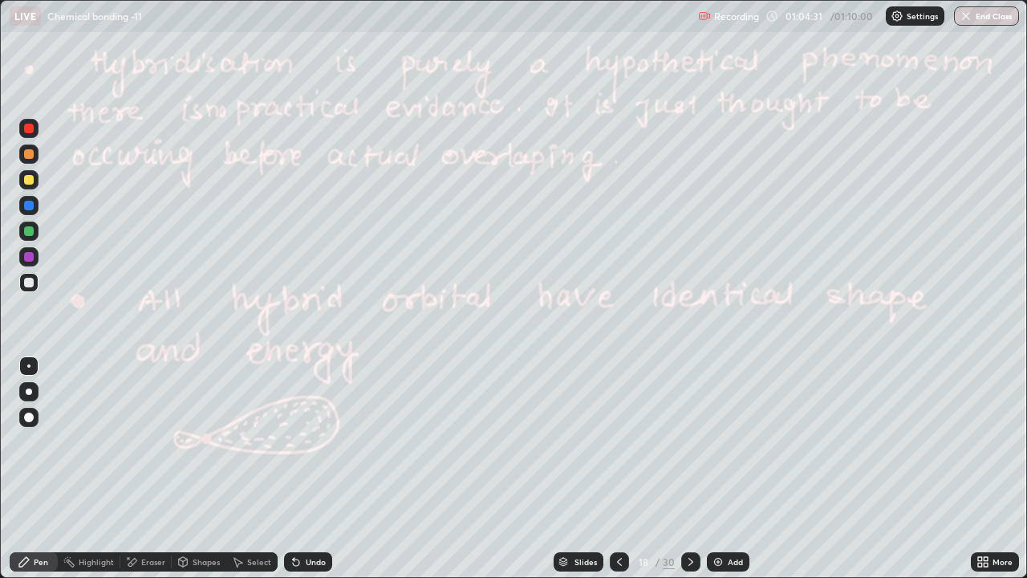
click at [689, 441] on icon at bounding box center [690, 561] width 13 height 13
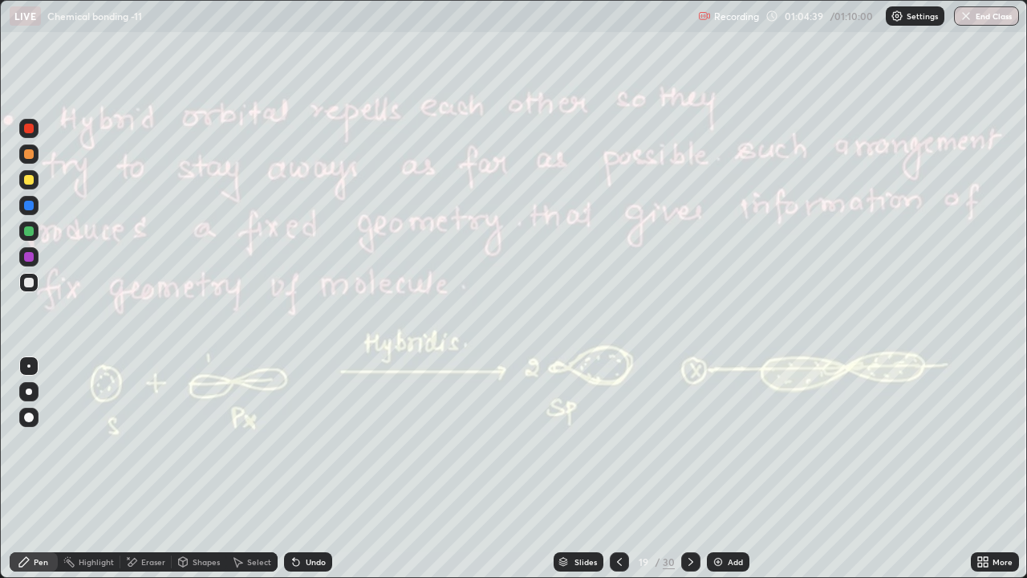
click at [689, 441] on icon at bounding box center [690, 561] width 13 height 13
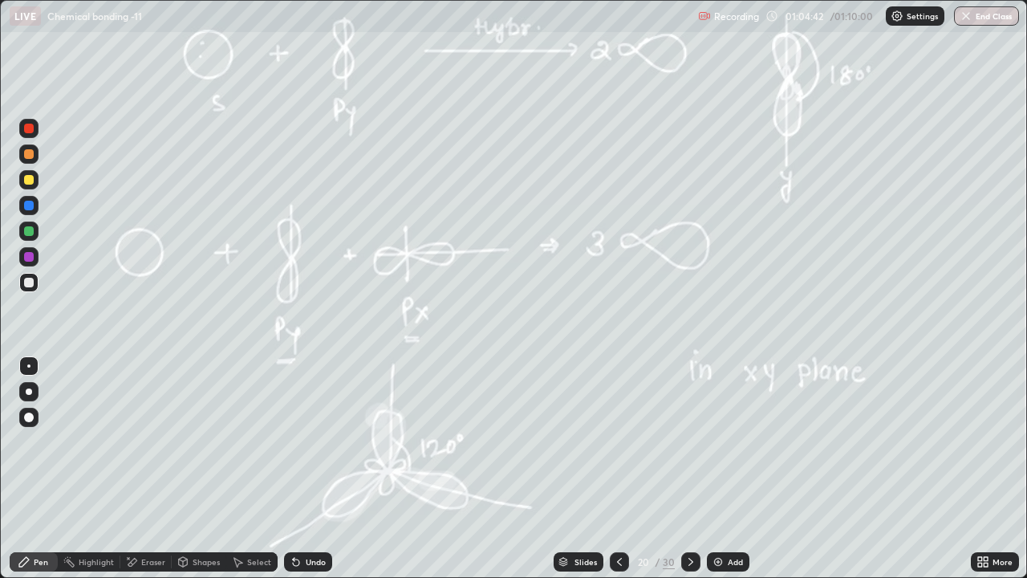
click at [689, 441] on icon at bounding box center [690, 561] width 13 height 13
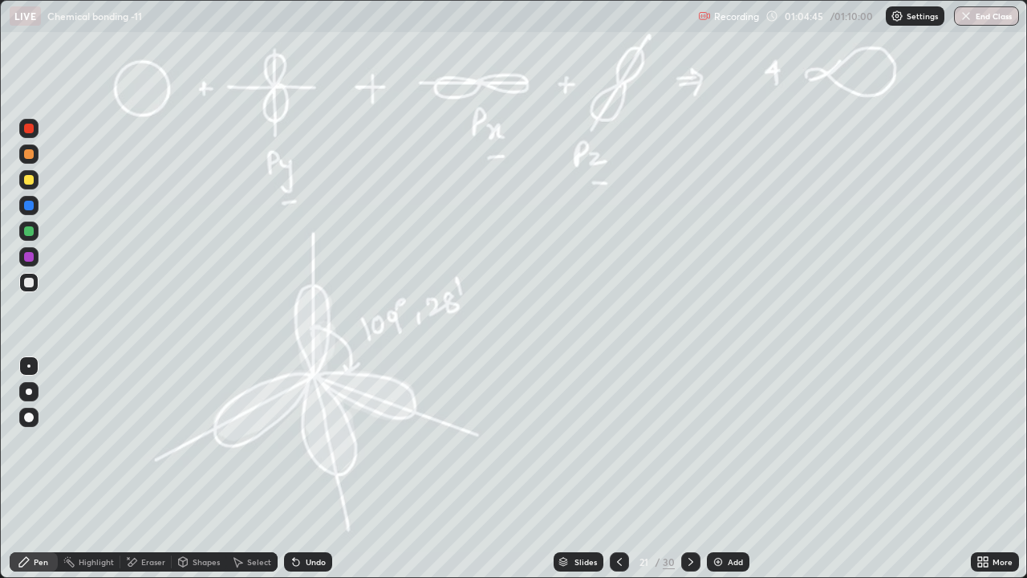
click at [689, 441] on icon at bounding box center [690, 561] width 13 height 13
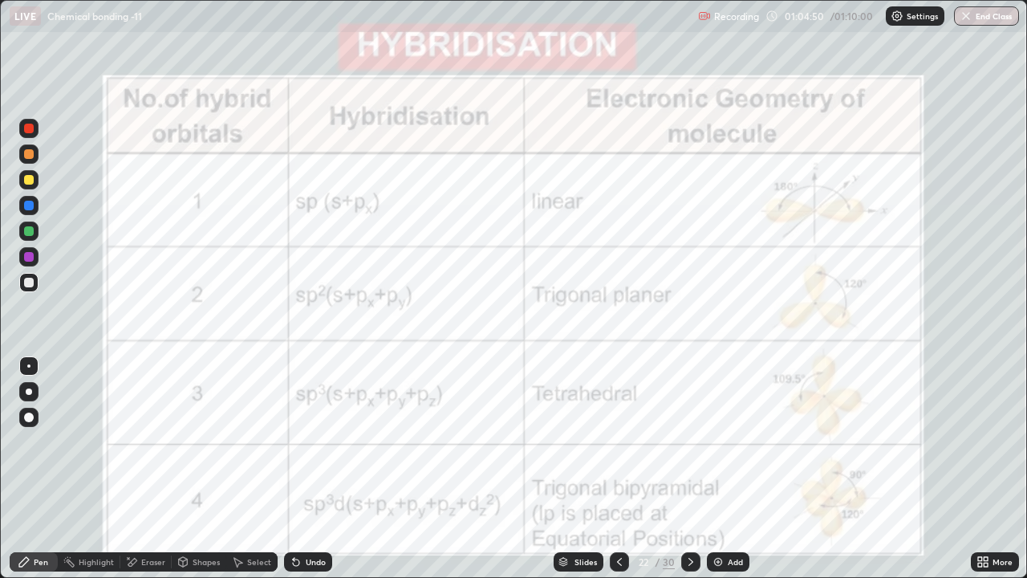
click at [31, 130] on div at bounding box center [29, 129] width 10 height 10
click at [689, 441] on icon at bounding box center [690, 561] width 13 height 13
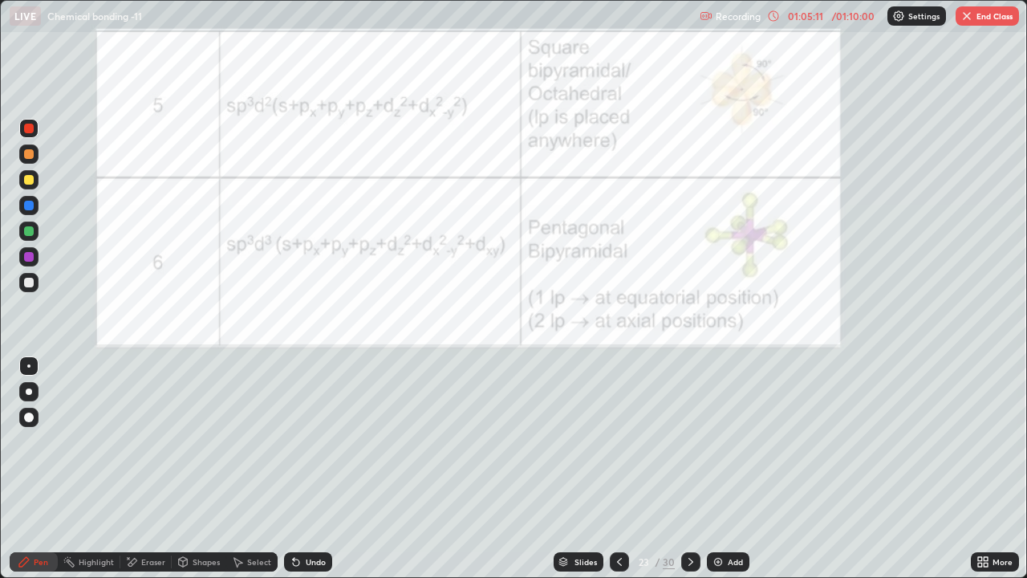
click at [688, 441] on icon at bounding box center [690, 561] width 13 height 13
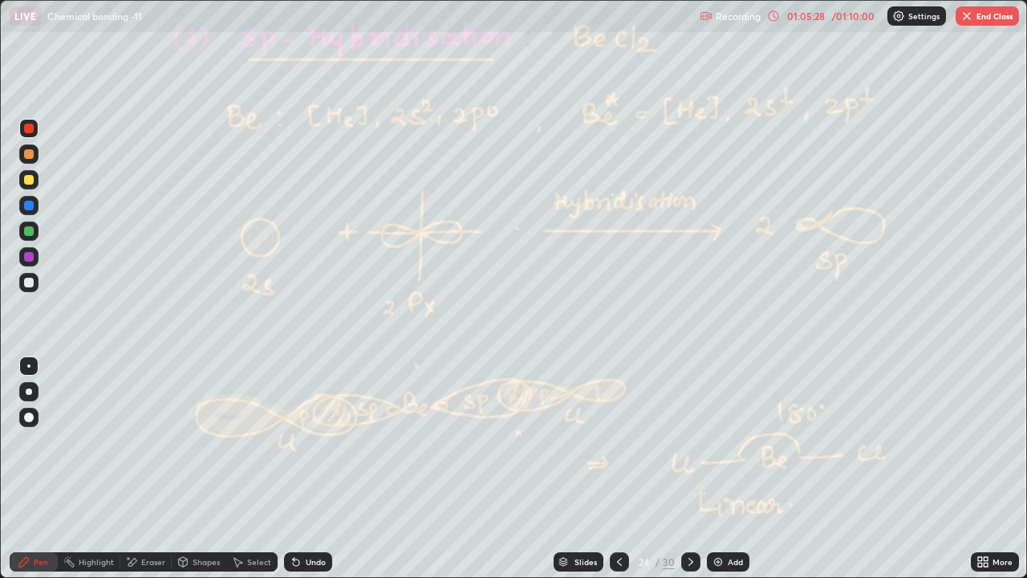
click at [688, 441] on icon at bounding box center [690, 561] width 13 height 13
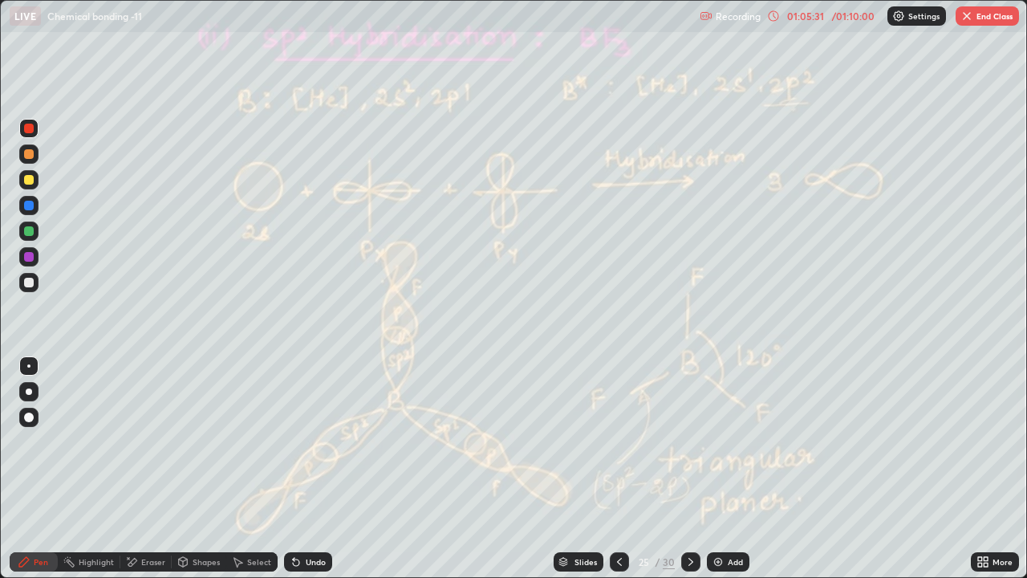
click at [697, 441] on div at bounding box center [690, 561] width 19 height 19
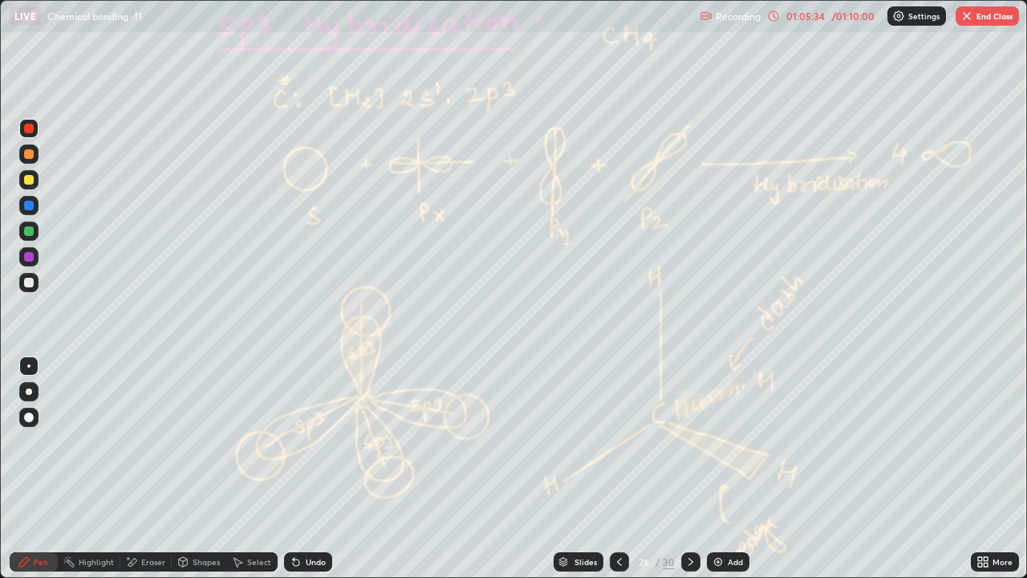
click at [689, 441] on icon at bounding box center [690, 561] width 13 height 13
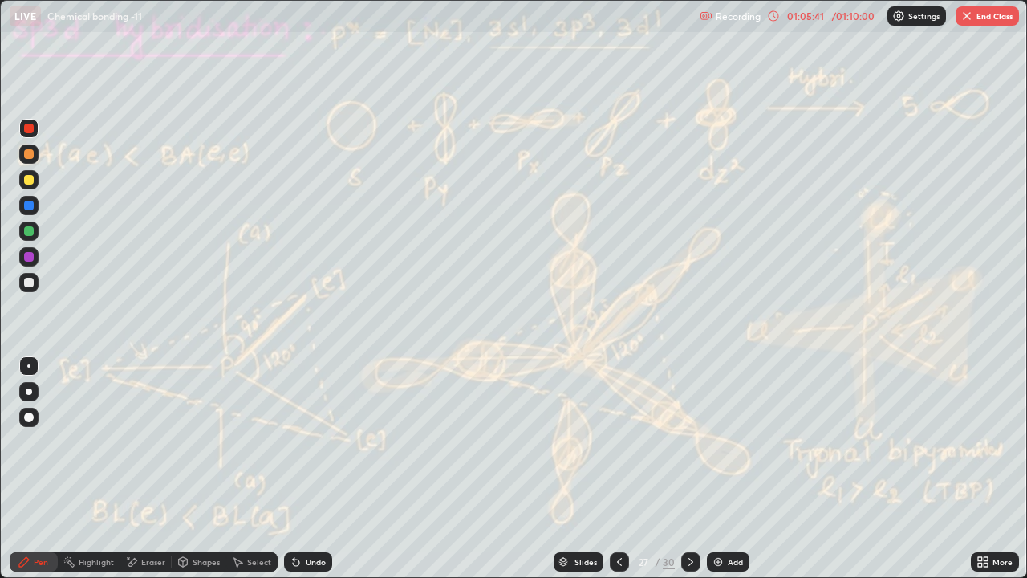
click at [689, 441] on icon at bounding box center [690, 561] width 13 height 13
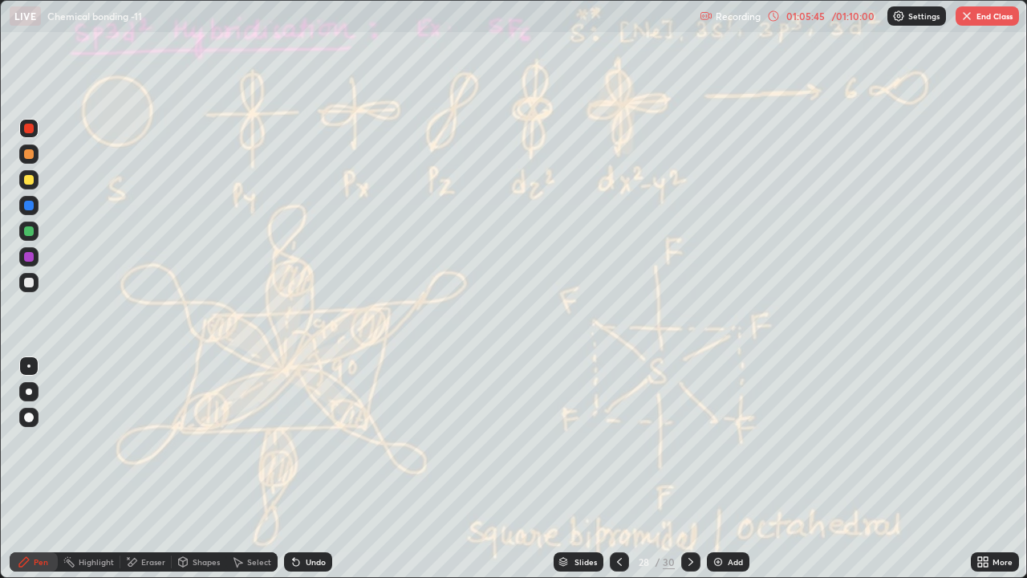
click at [692, 441] on icon at bounding box center [690, 561] width 13 height 13
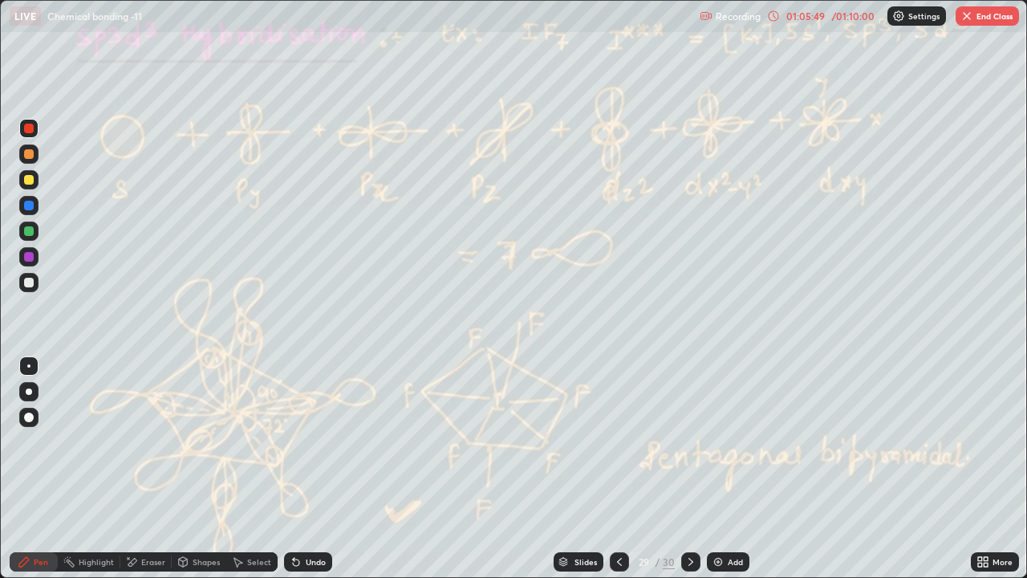
click at [690, 441] on icon at bounding box center [690, 562] width 5 height 8
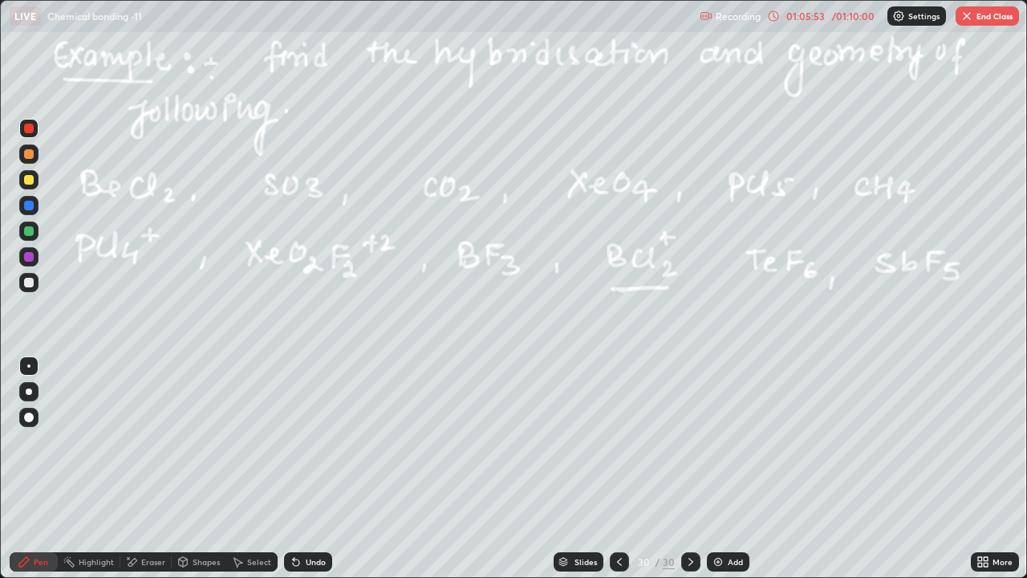
click at [27, 185] on div at bounding box center [28, 179] width 19 height 19
click at [986, 17] on button "End Class" at bounding box center [987, 15] width 63 height 19
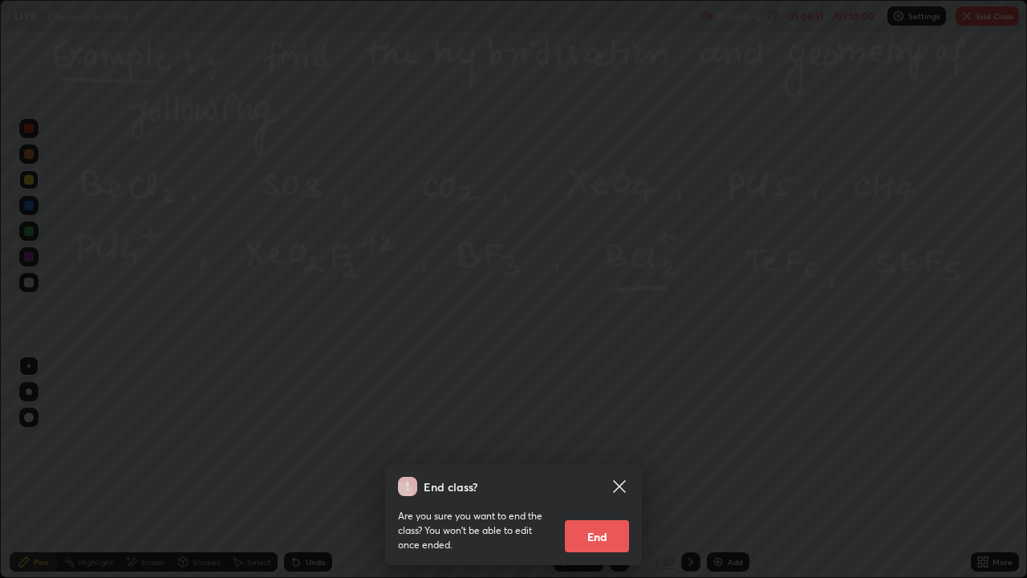
click at [604, 441] on button "End" at bounding box center [597, 536] width 64 height 32
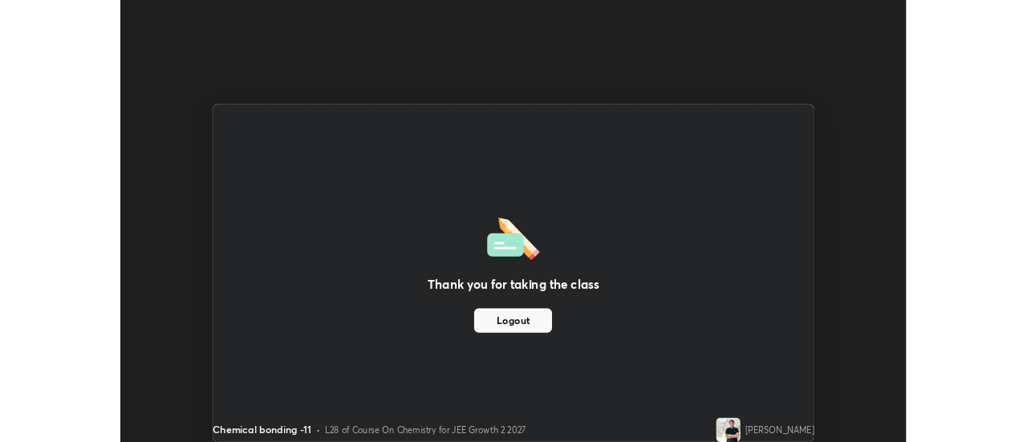
scroll to position [79787, 79202]
